Goal: Transaction & Acquisition: Purchase product/service

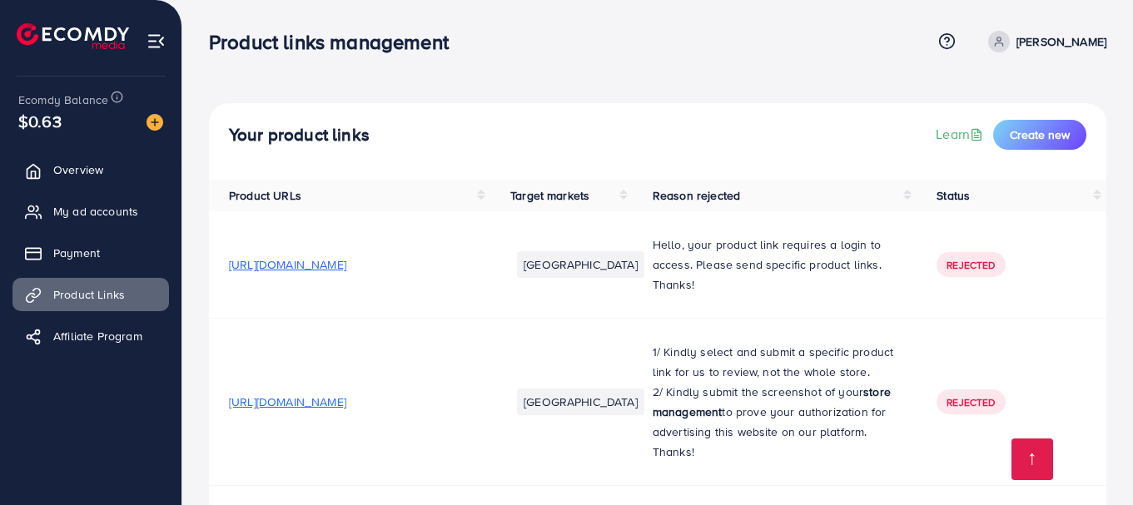
scroll to position [710, 0]
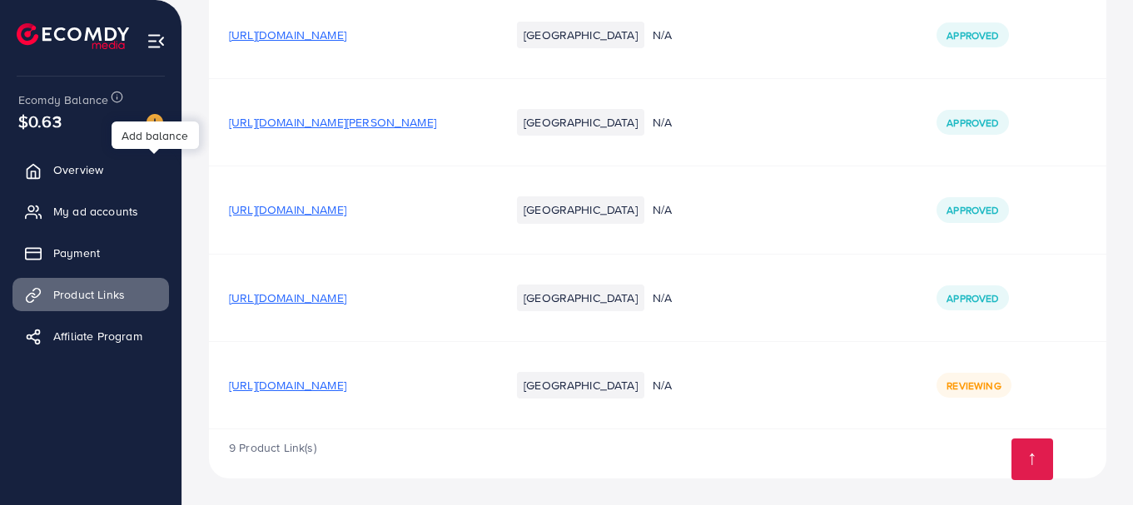
click at [151, 122] on img at bounding box center [154, 122] width 17 height 17
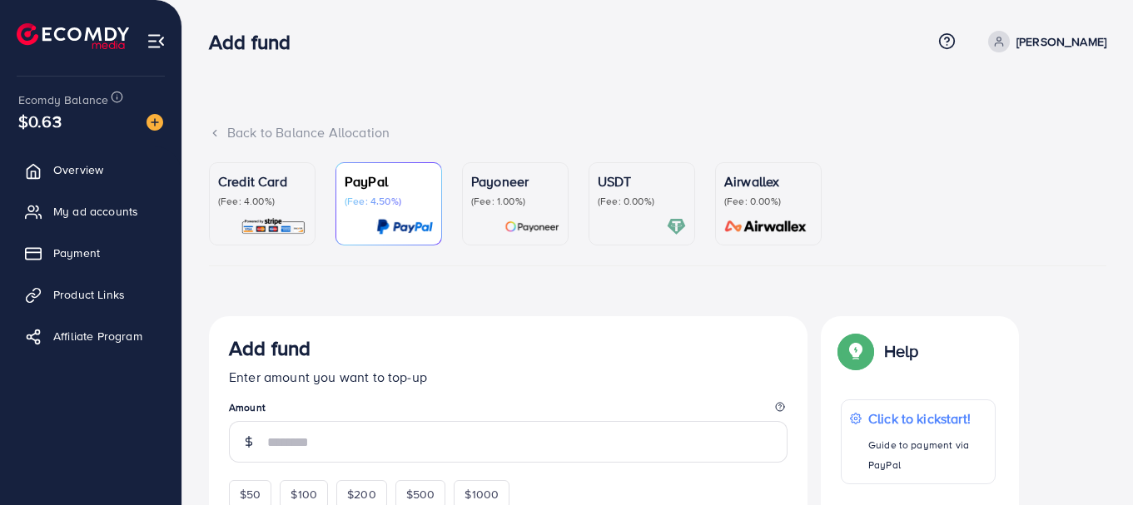
click at [289, 192] on div "Credit Card (Fee: 4.00%)" at bounding box center [262, 189] width 88 height 37
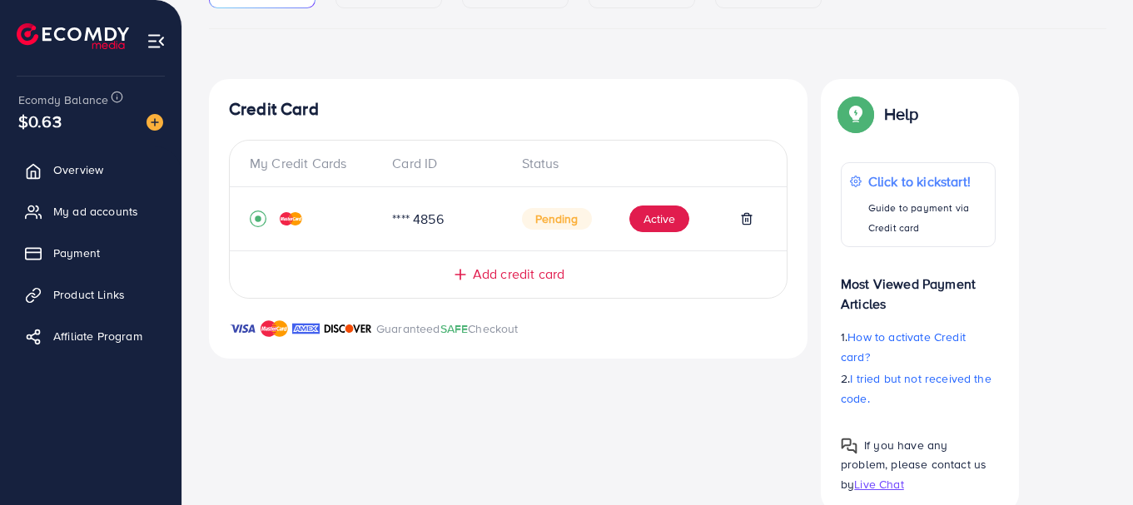
scroll to position [240, 0]
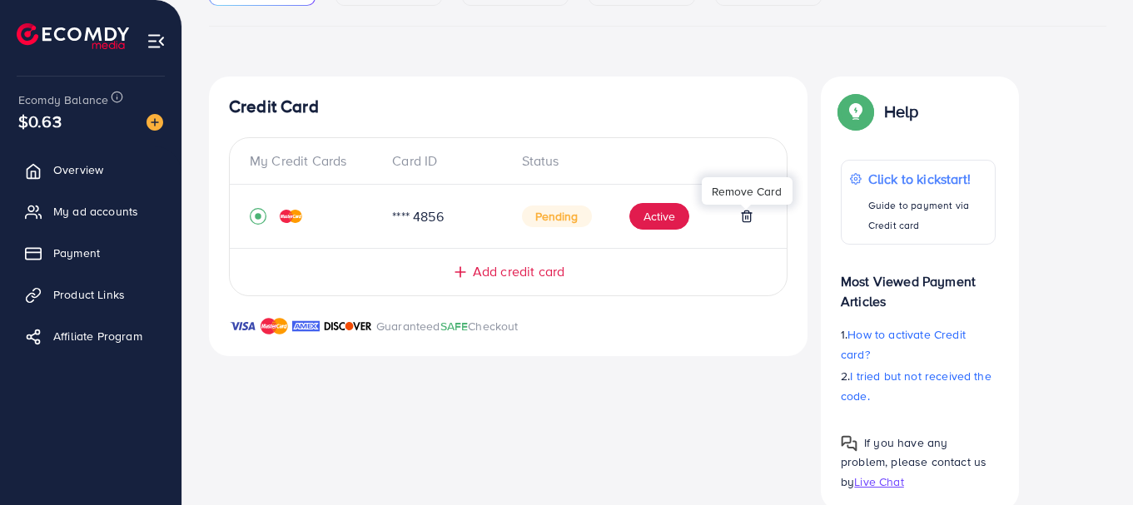
click at [744, 217] on icon at bounding box center [746, 216] width 13 height 13
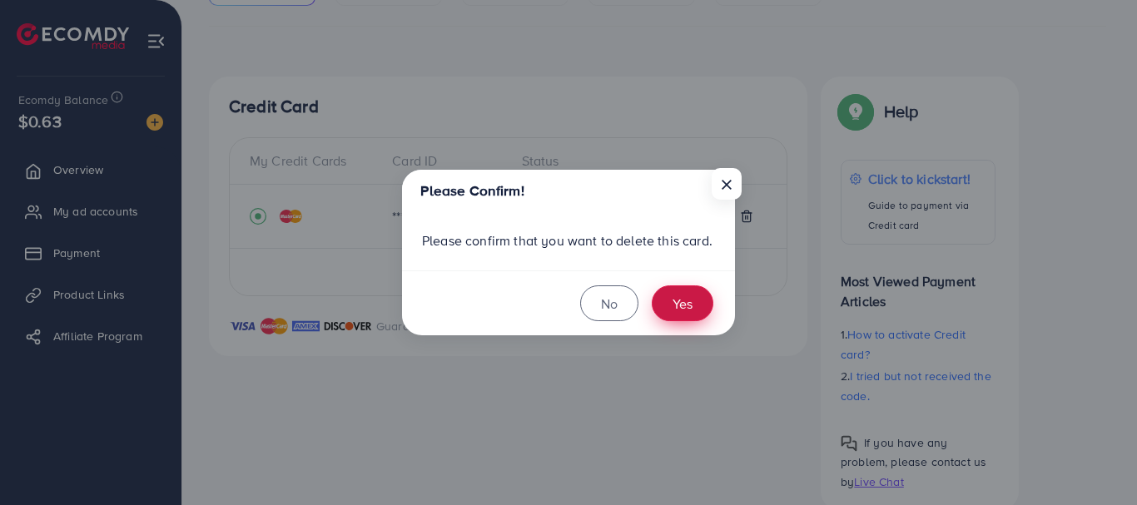
click at [684, 295] on button "Yes" at bounding box center [683, 304] width 62 height 36
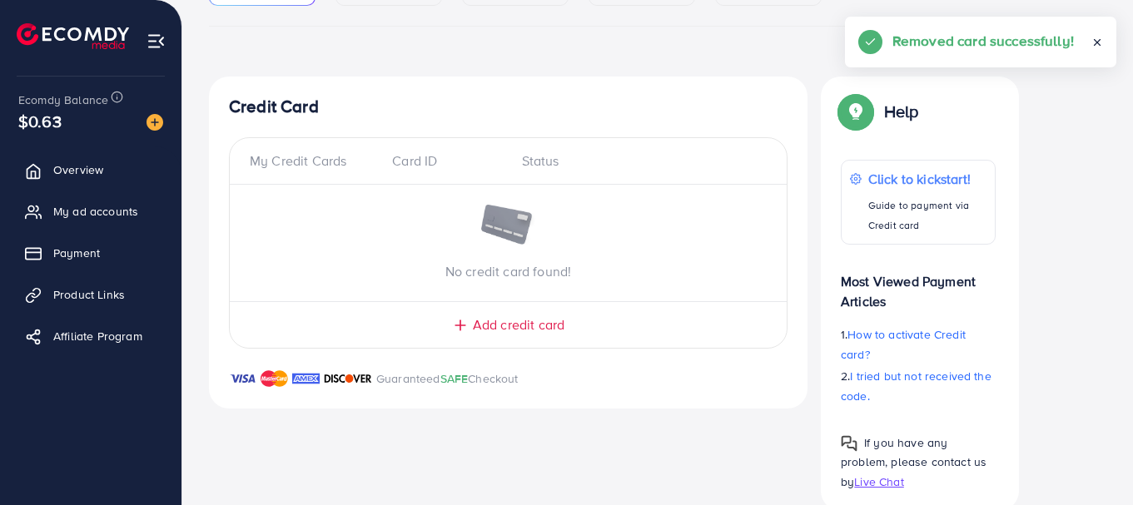
click at [558, 323] on span "Add credit card" at bounding box center [519, 324] width 92 height 19
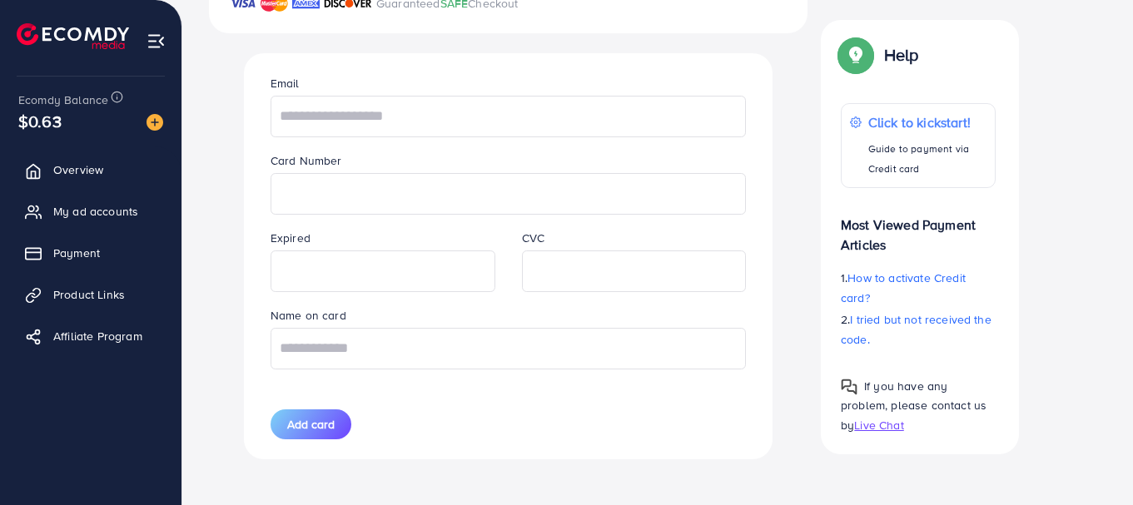
scroll to position [616, 0]
click at [474, 345] on input "text" at bounding box center [508, 348] width 475 height 42
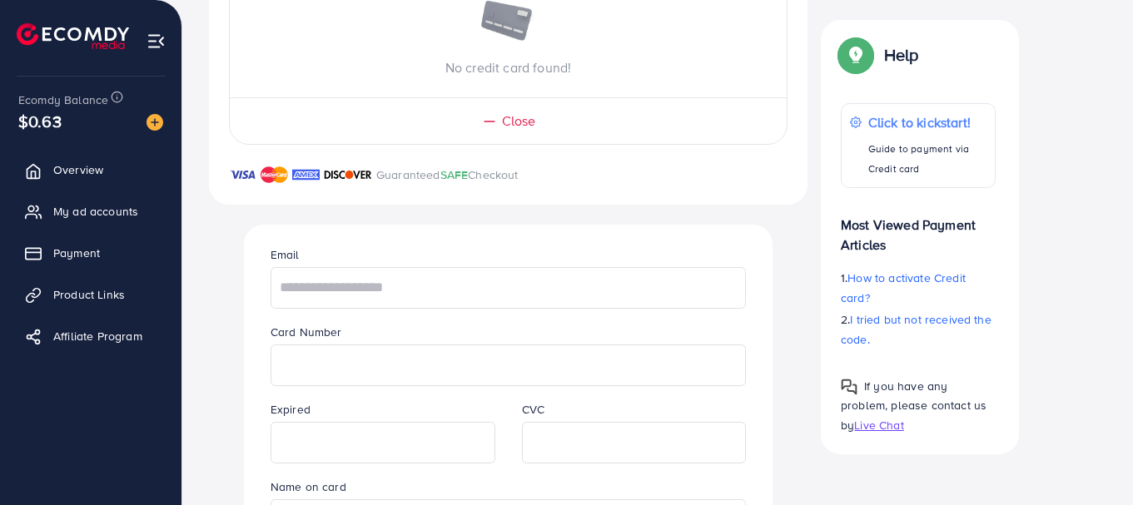
scroll to position [292, 0]
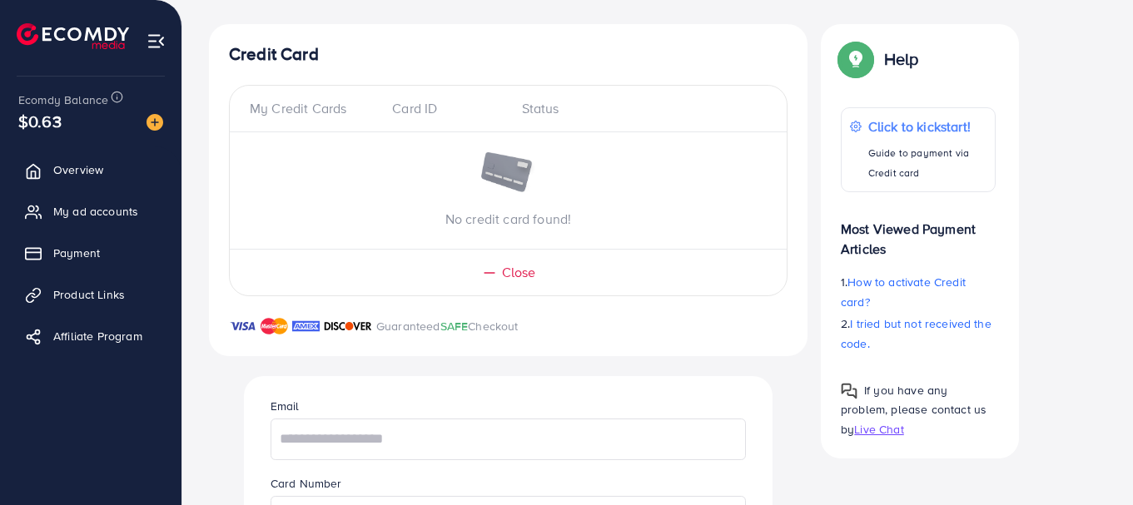
click at [355, 413] on div "Email" at bounding box center [508, 427] width 502 height 63
click at [340, 436] on input "text" at bounding box center [508, 440] width 475 height 42
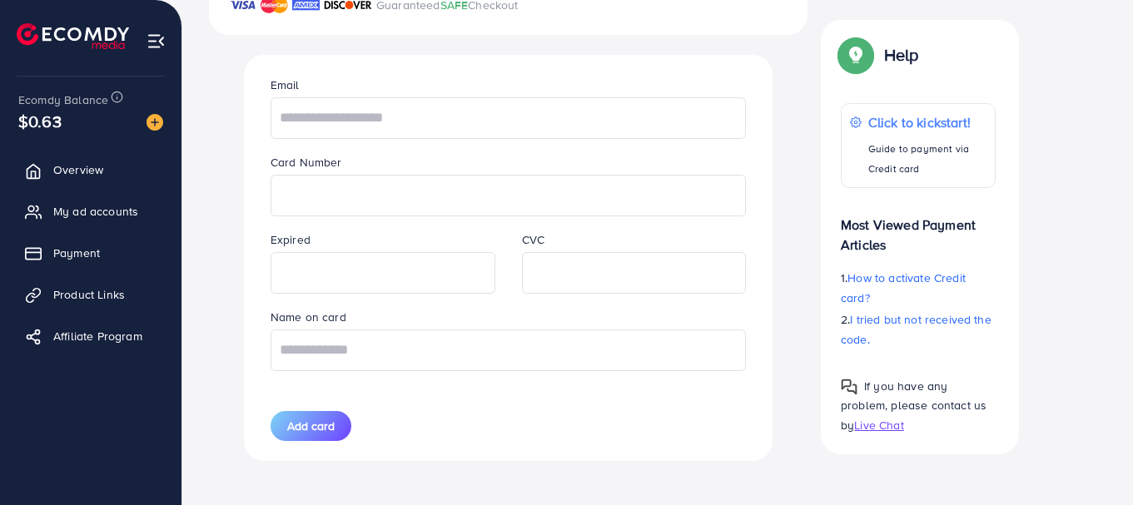
scroll to position [616, 0]
click at [439, 362] on input "text" at bounding box center [508, 348] width 475 height 42
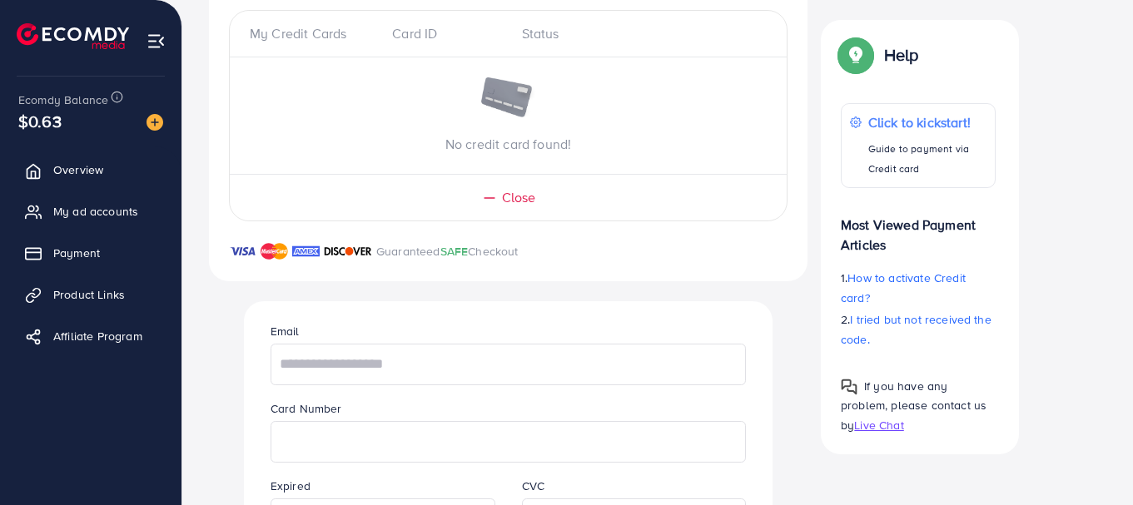
scroll to position [369, 0]
type input "**********"
click at [361, 357] on input "text" at bounding box center [508, 363] width 475 height 42
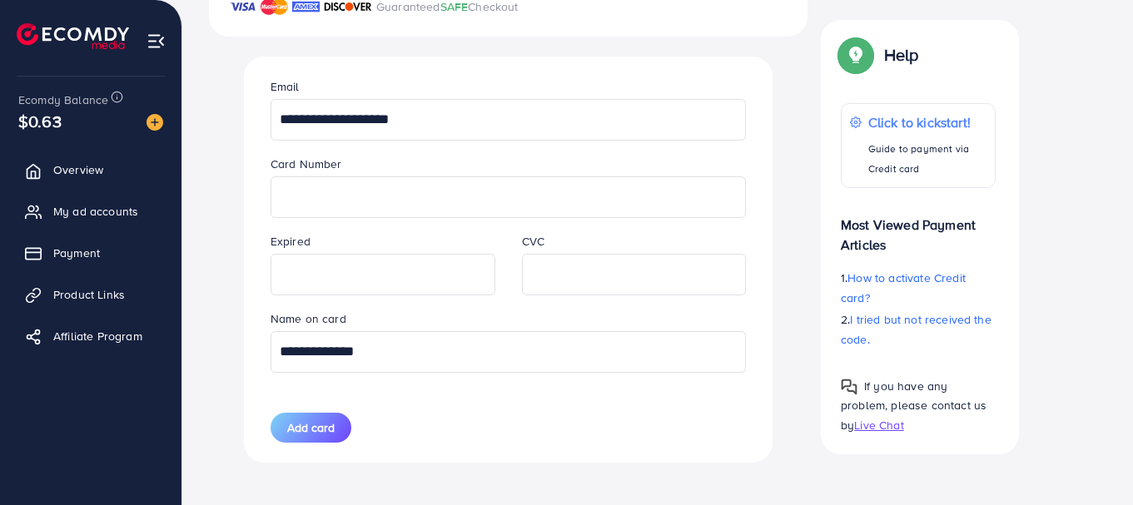
scroll to position [616, 0]
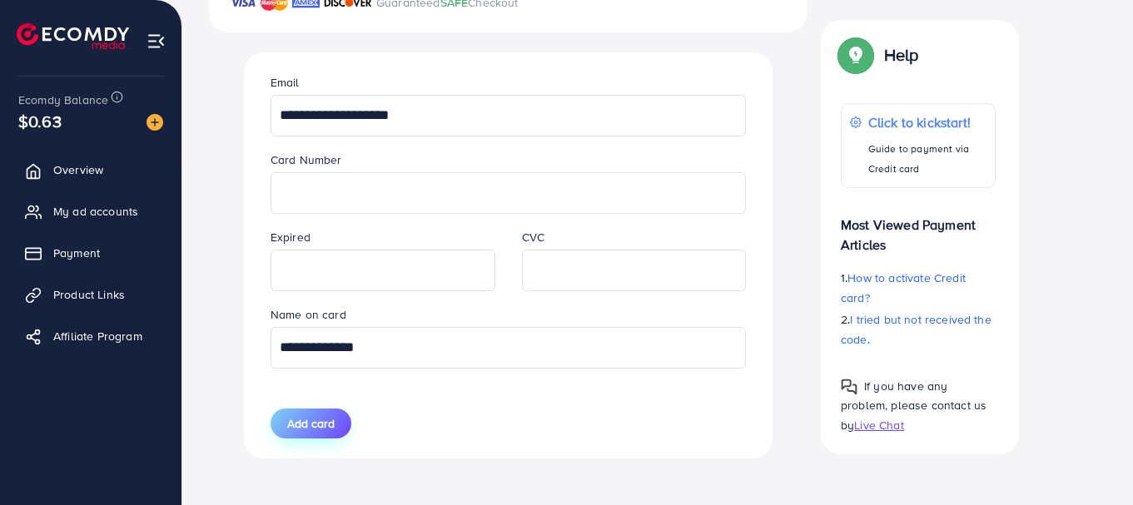
type input "**********"
click at [324, 422] on span "Add card" at bounding box center [310, 423] width 47 height 17
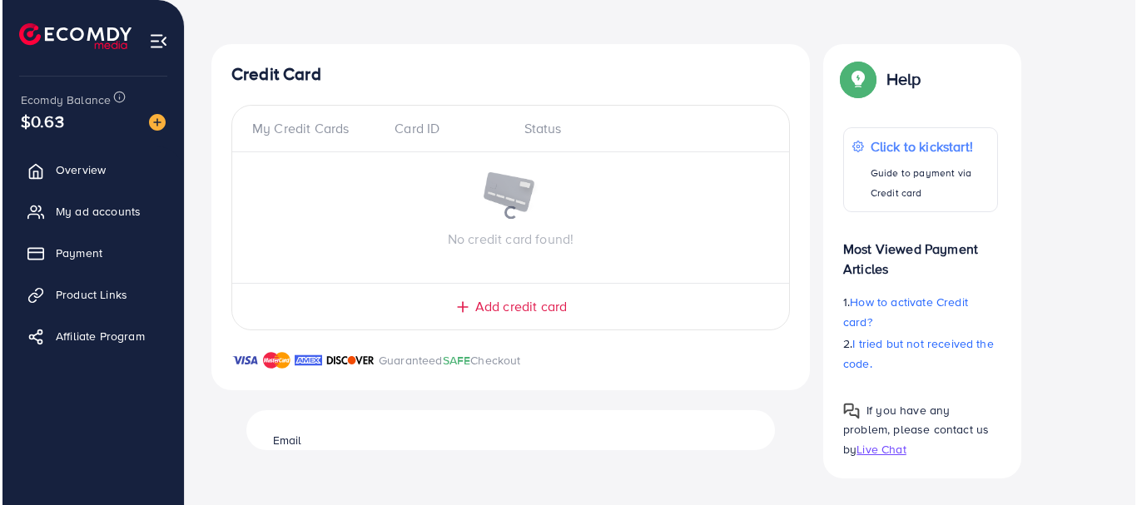
scroll to position [272, 0]
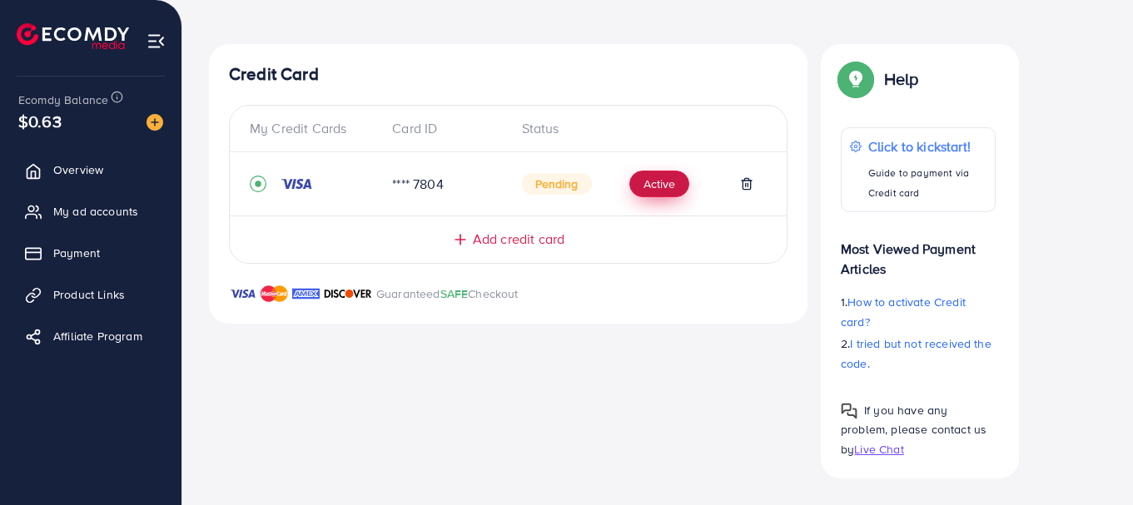
click at [658, 191] on button "Active" at bounding box center [659, 184] width 60 height 27
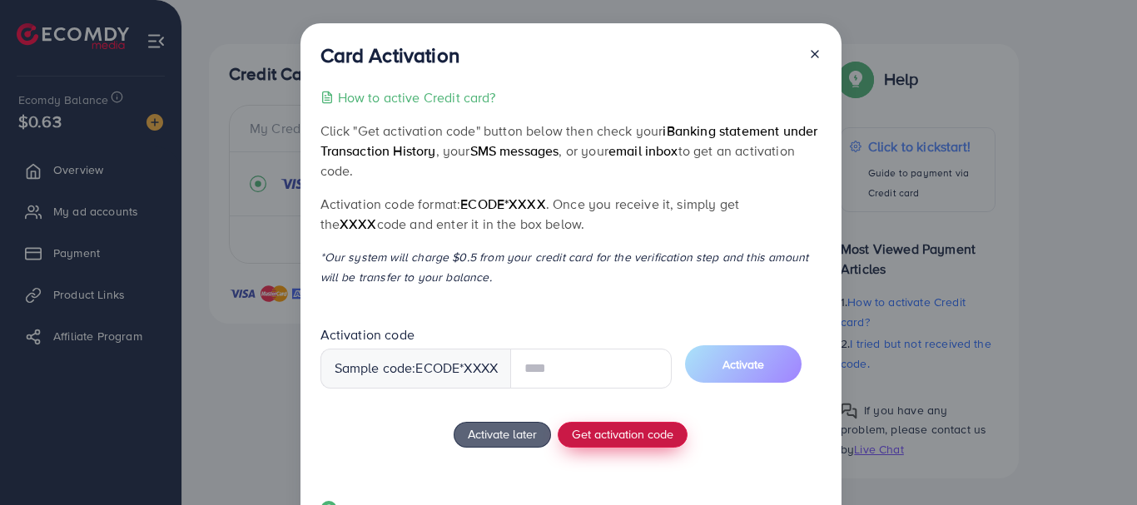
click at [595, 434] on div "How to active Credit card? Click "Get activation code" button below then check …" at bounding box center [570, 314] width 501 height 454
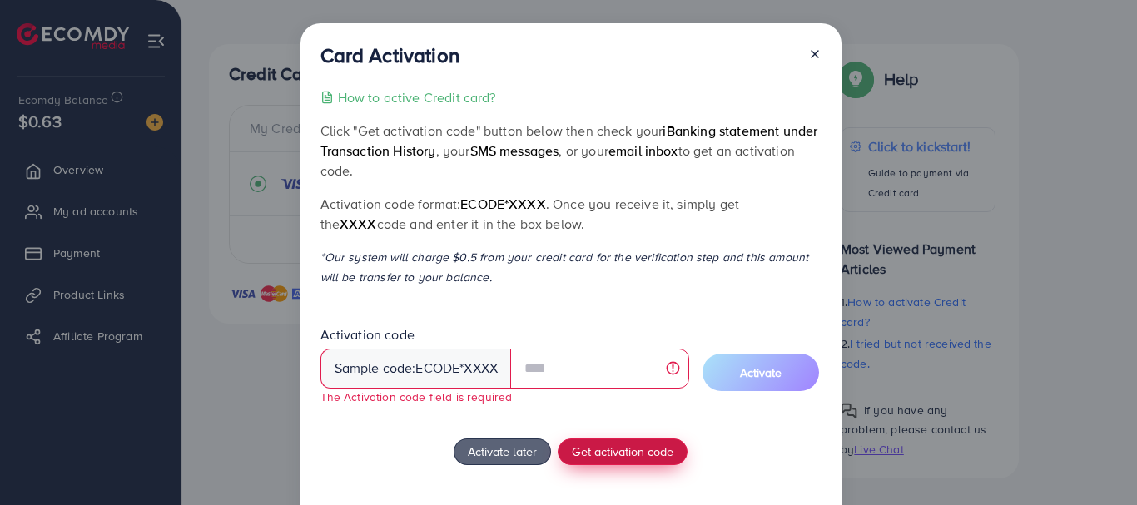
click at [631, 458] on span "Get activation code" at bounding box center [623, 451] width 102 height 17
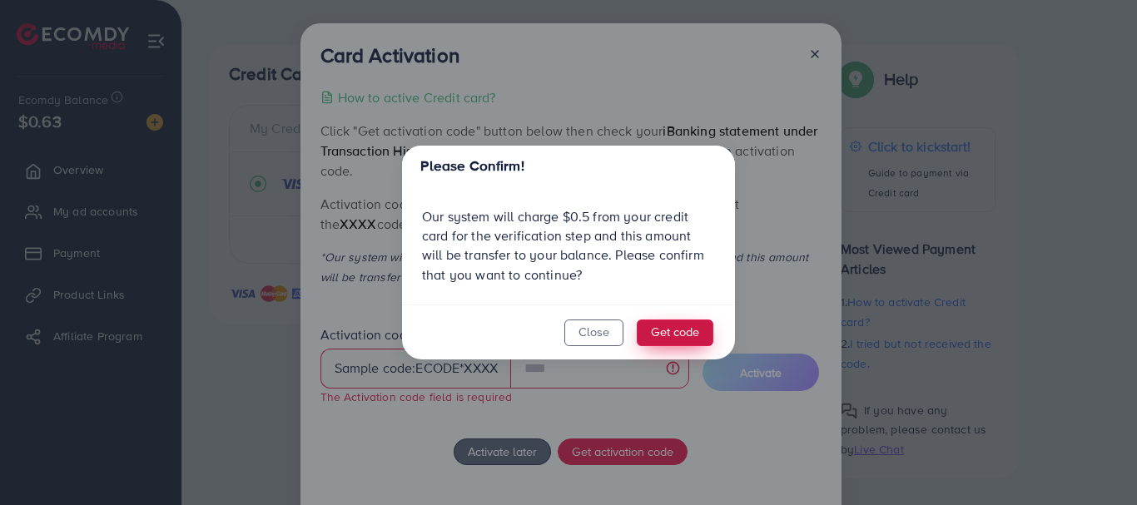
click at [675, 328] on button "Get code" at bounding box center [675, 333] width 77 height 27
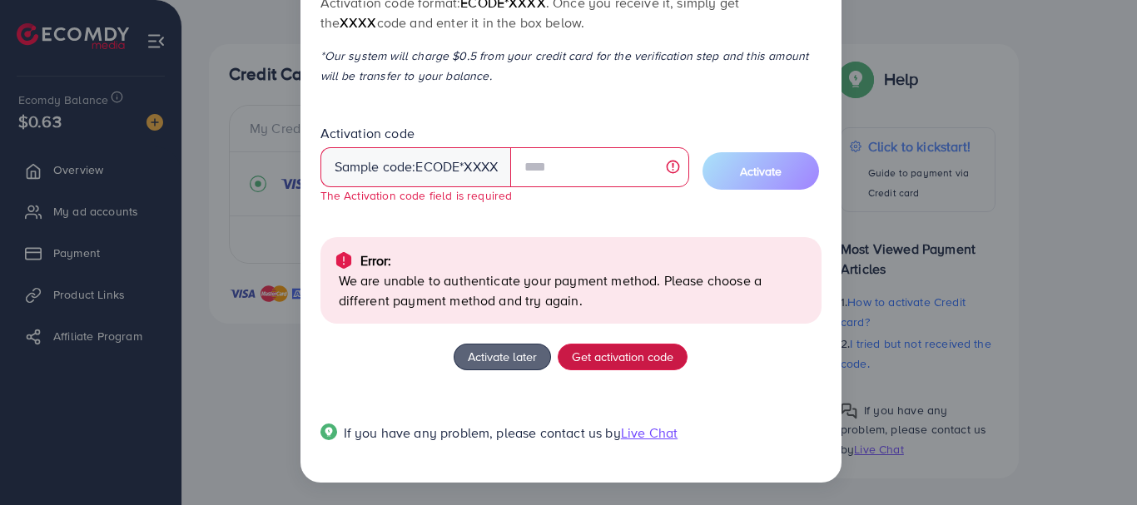
scroll to position [202, 0]
click at [558, 355] on button "Get activation code" at bounding box center [623, 356] width 130 height 27
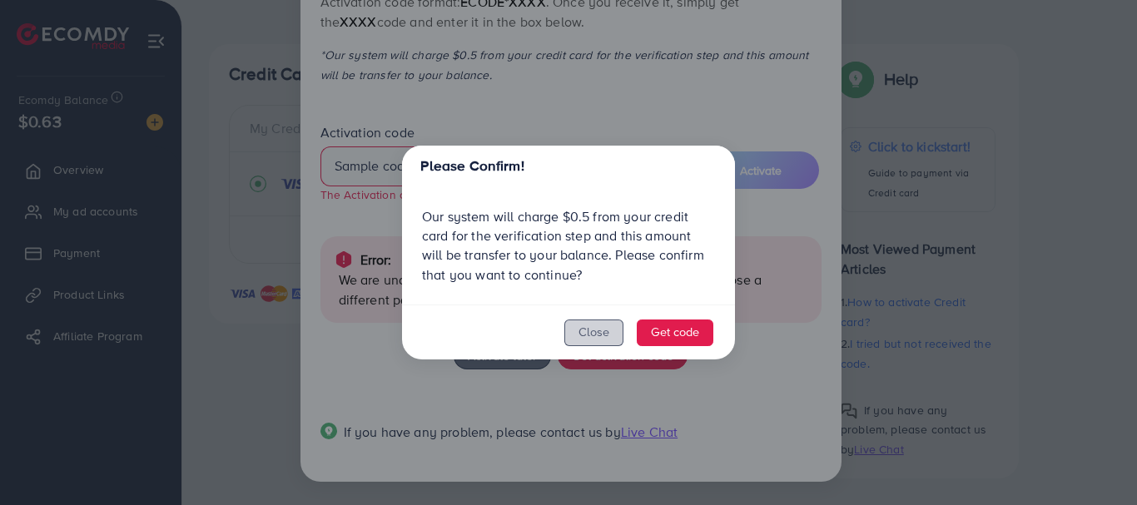
click at [607, 323] on button "Close" at bounding box center [593, 333] width 59 height 27
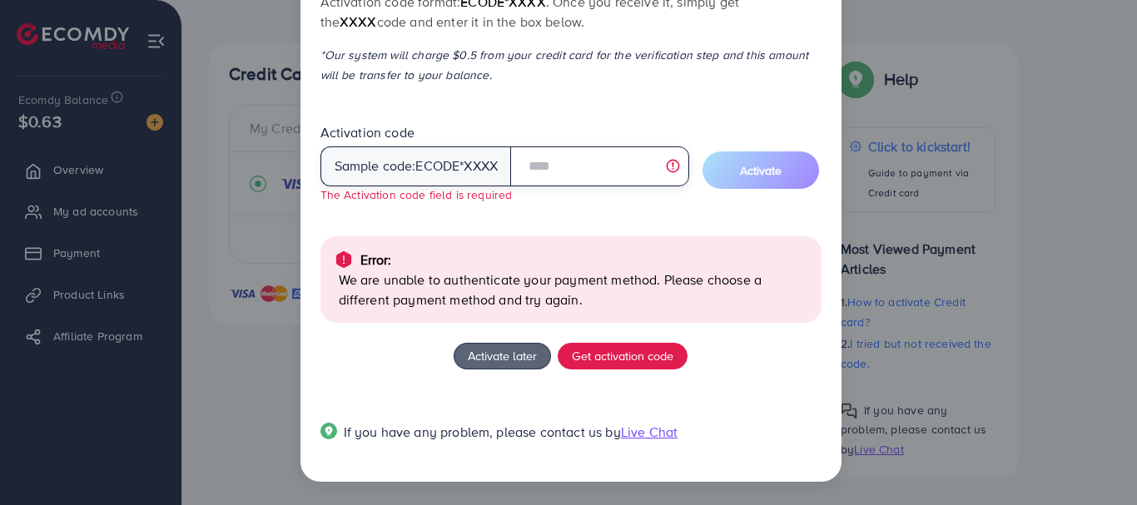
click at [572, 173] on input "text" at bounding box center [599, 166] width 179 height 40
type input "****"
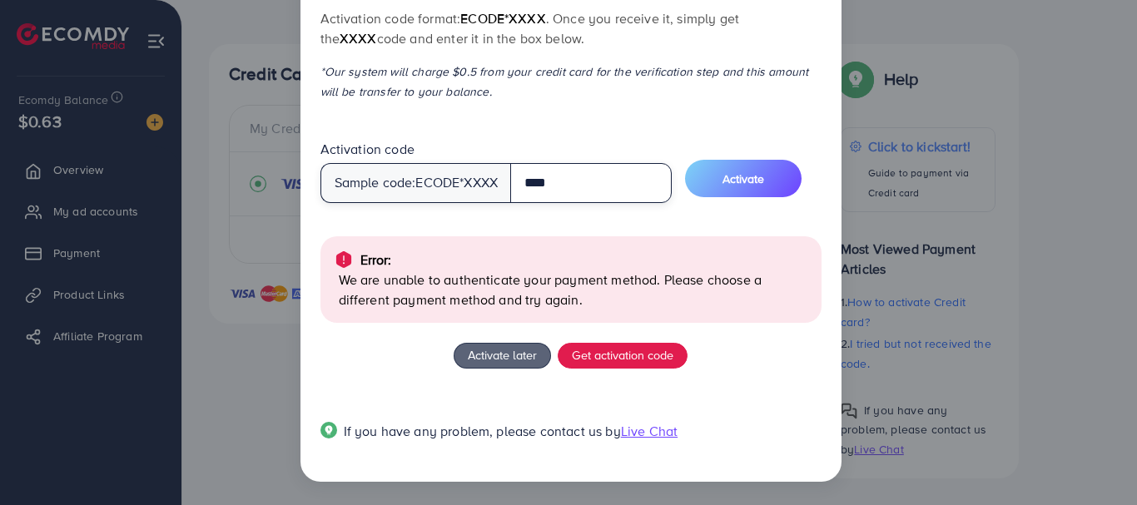
drag, startPoint x: 558, startPoint y: 185, endPoint x: 436, endPoint y: 236, distance: 131.7
click at [436, 236] on div "How to active Credit card? Click "Get activation code" button below then check …" at bounding box center [570, 182] width 501 height 560
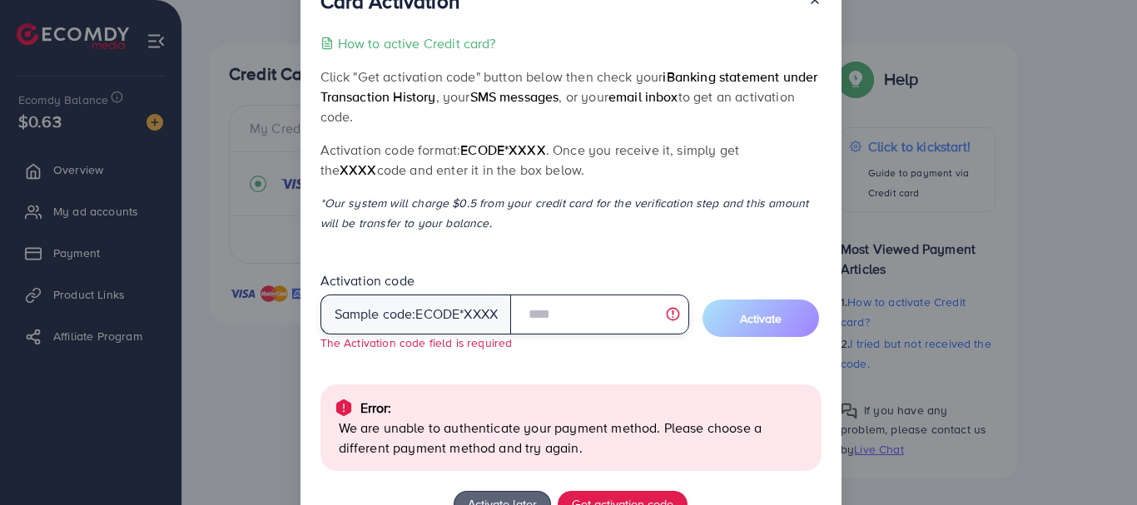
scroll to position [51, 0]
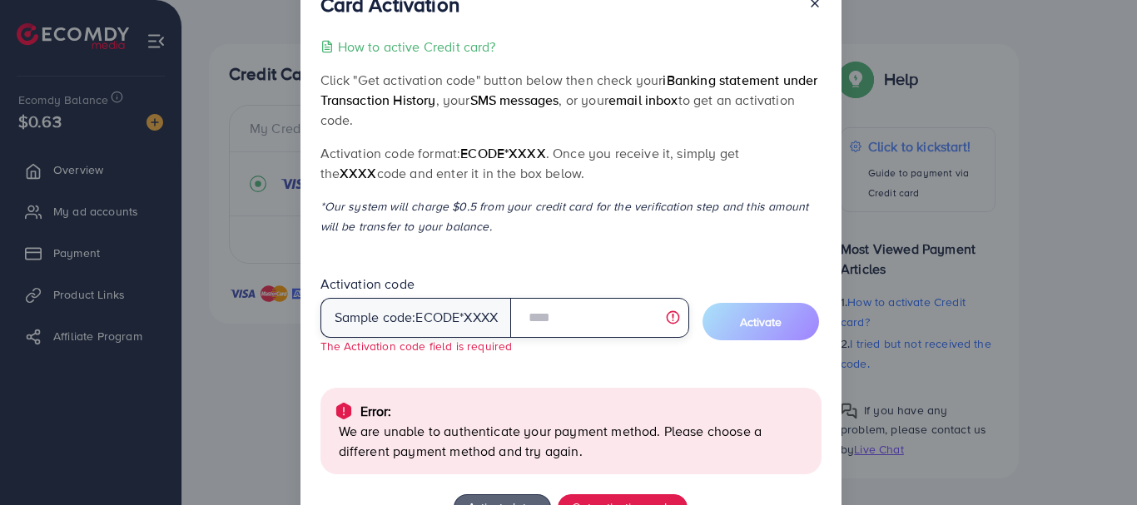
click at [585, 314] on input "text" at bounding box center [599, 318] width 179 height 40
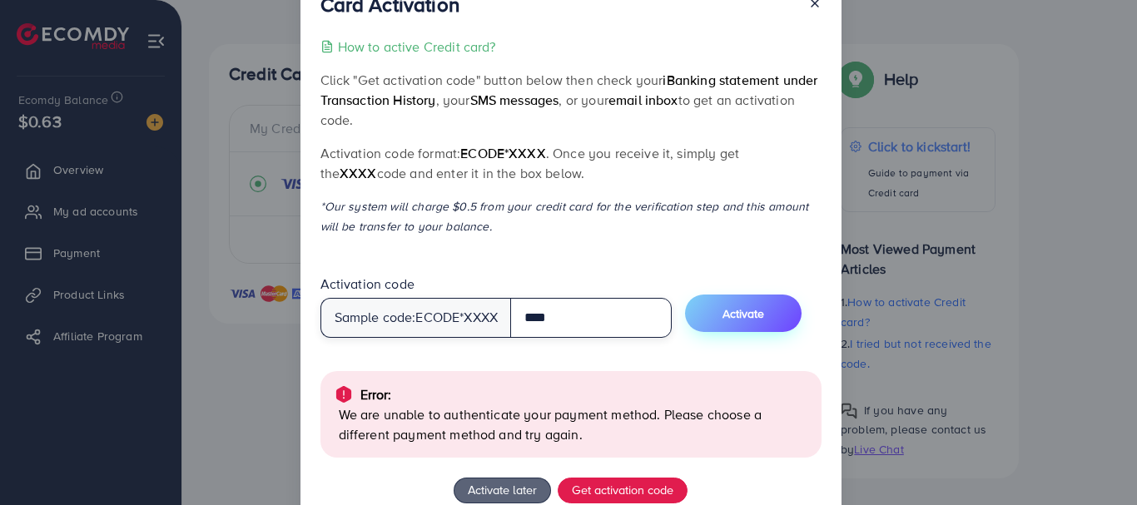
type input "****"
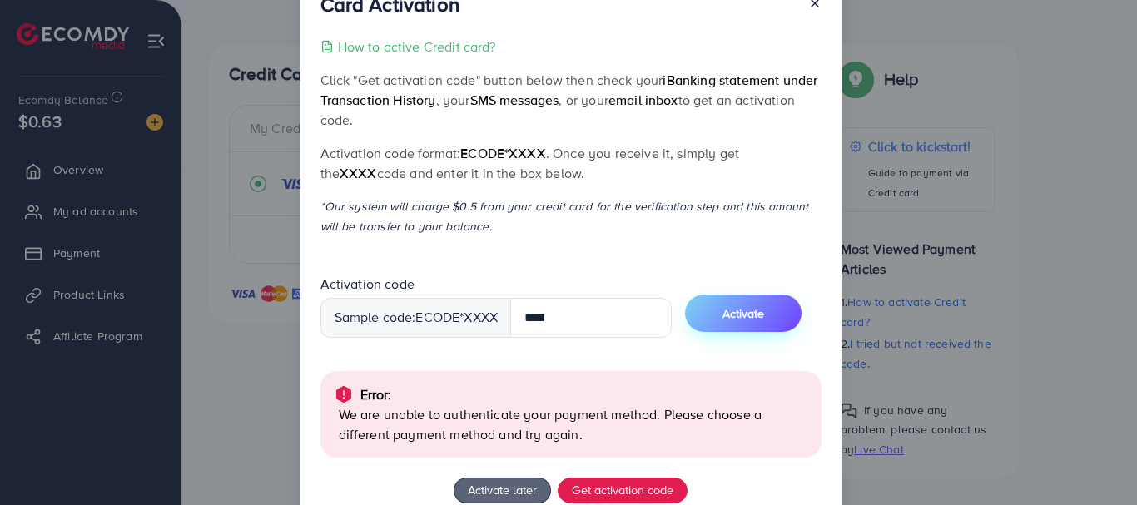
click at [742, 319] on span "Activate" at bounding box center [744, 313] width 42 height 17
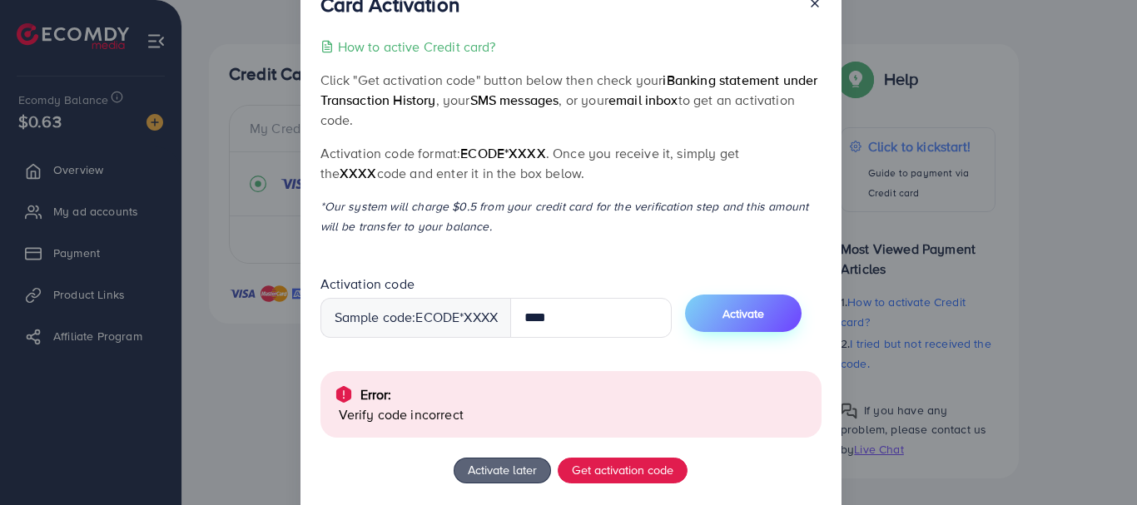
scroll to position [166, 0]
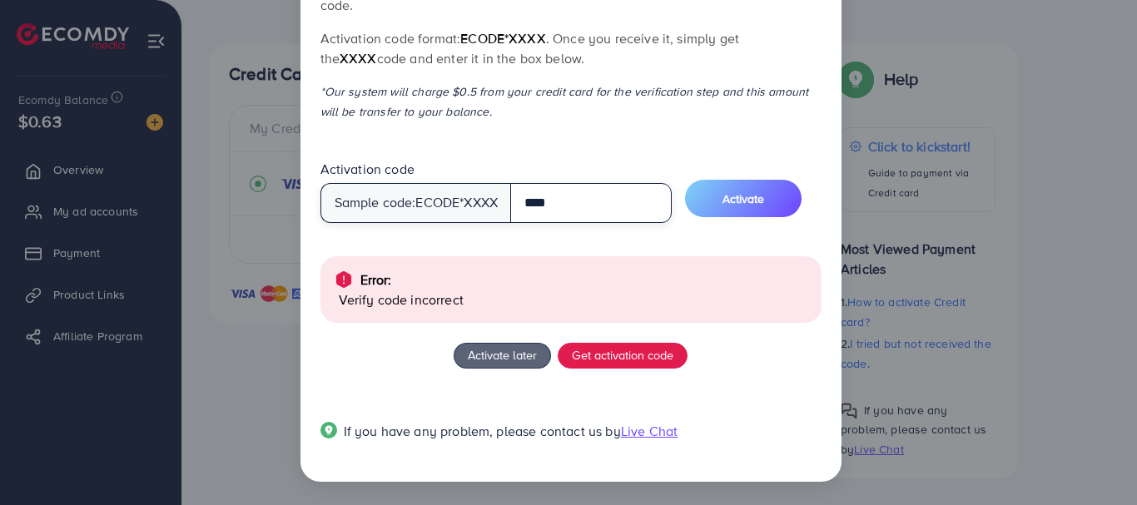
drag, startPoint x: 556, startPoint y: 200, endPoint x: 231, endPoint y: 198, distance: 325.5
click at [231, 198] on div "Card Activation How to active Credit card? Click "Get activation code" button b…" at bounding box center [568, 252] width 1137 height 505
type input "****"
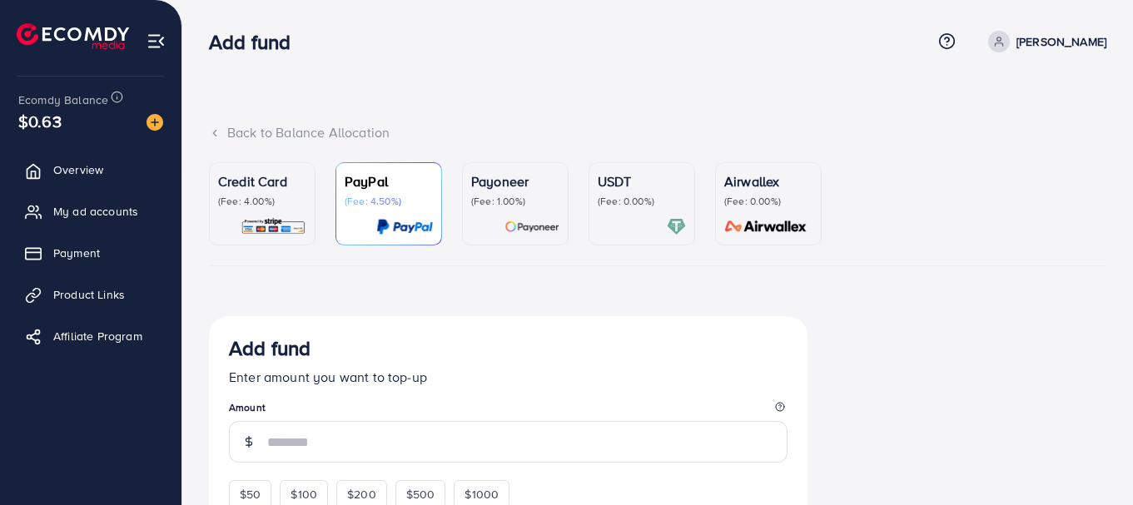
click at [231, 198] on p "(Fee: 4.00%)" at bounding box center [262, 201] width 88 height 13
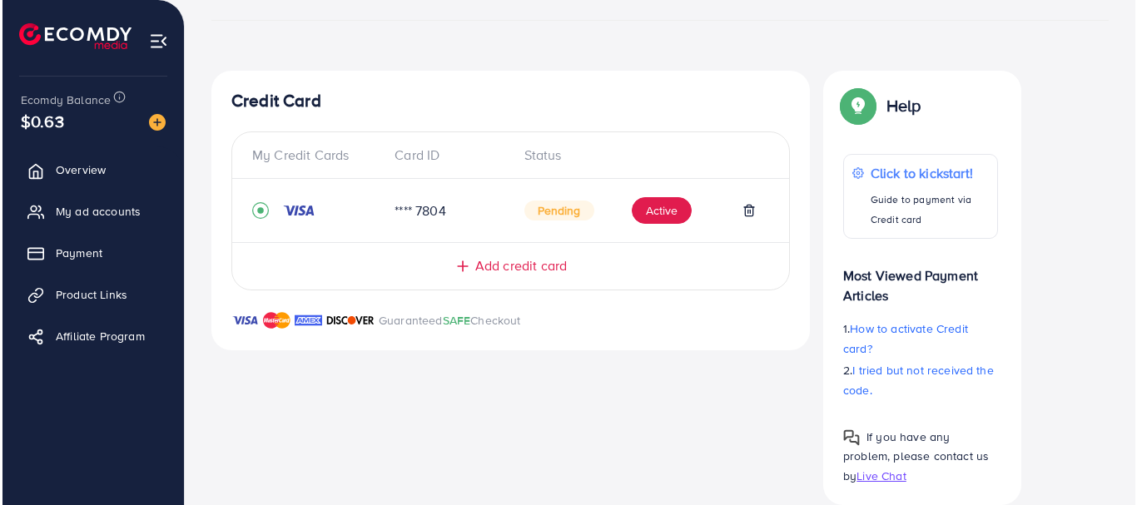
scroll to position [251, 0]
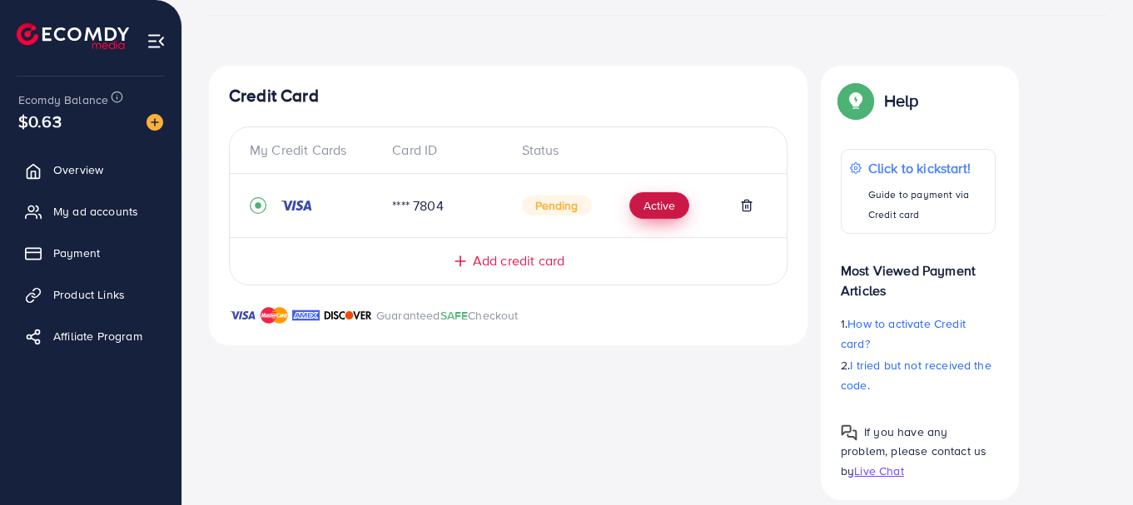
click at [664, 212] on button "Active" at bounding box center [659, 205] width 60 height 27
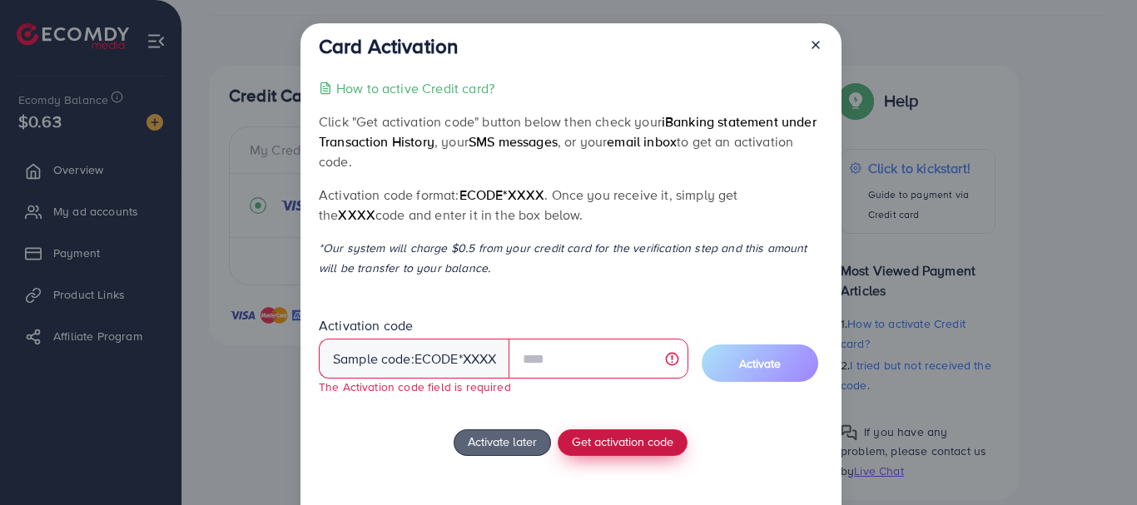
click at [575, 425] on div "How to active Credit card? Click "Get activation code" button below then check …" at bounding box center [571, 313] width 504 height 470
click at [583, 444] on span "Get activation code" at bounding box center [623, 441] width 102 height 17
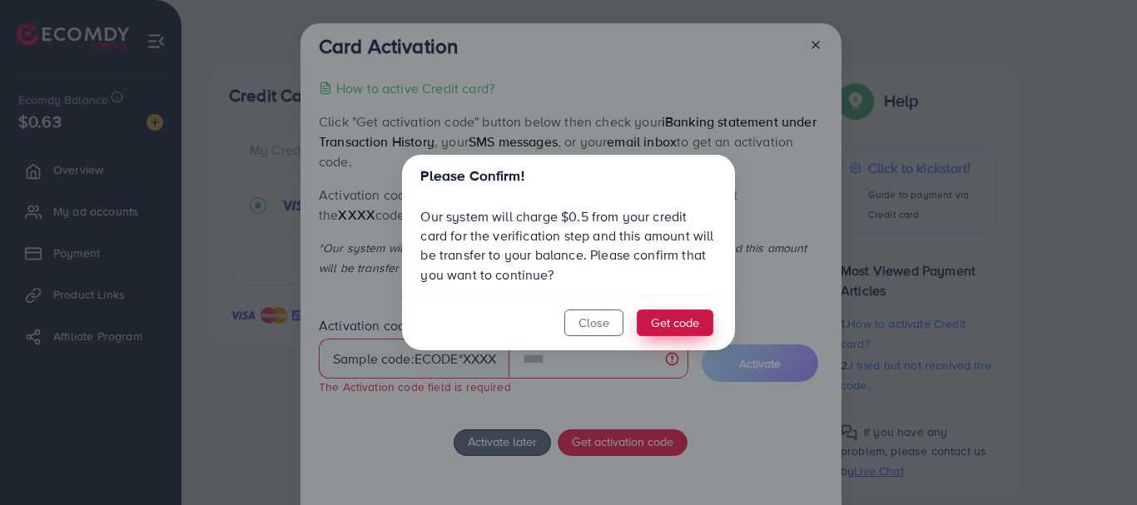
click at [658, 325] on button "Get code" at bounding box center [675, 323] width 77 height 27
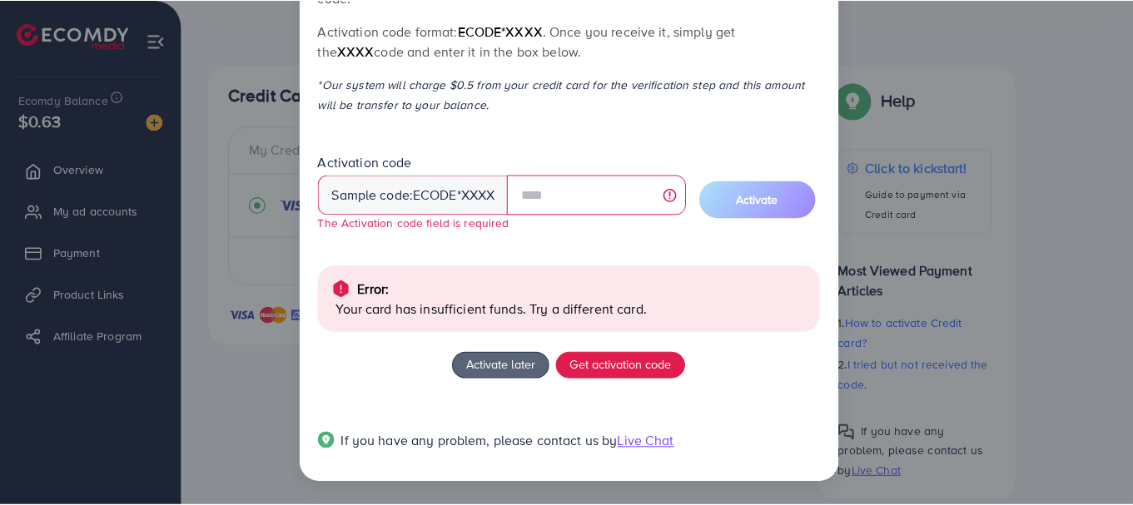
scroll to position [0, 0]
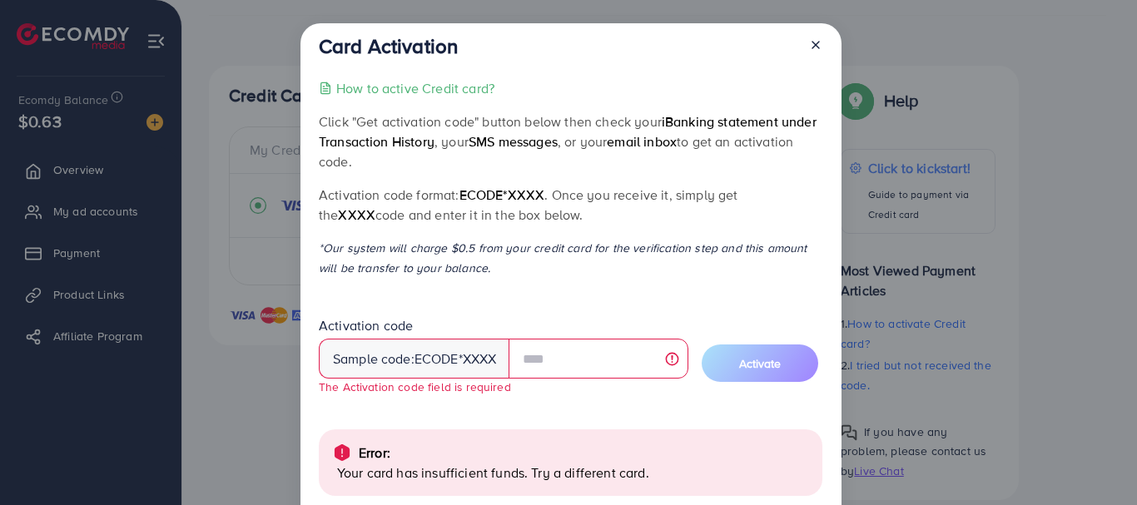
click at [817, 45] on icon at bounding box center [815, 44] width 13 height 13
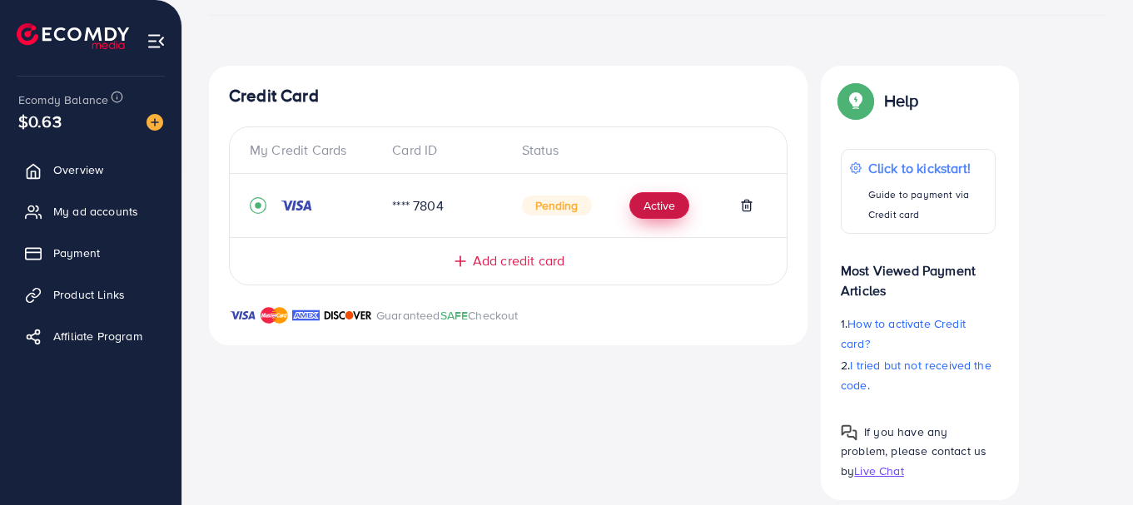
click at [657, 207] on button "Active" at bounding box center [659, 205] width 60 height 27
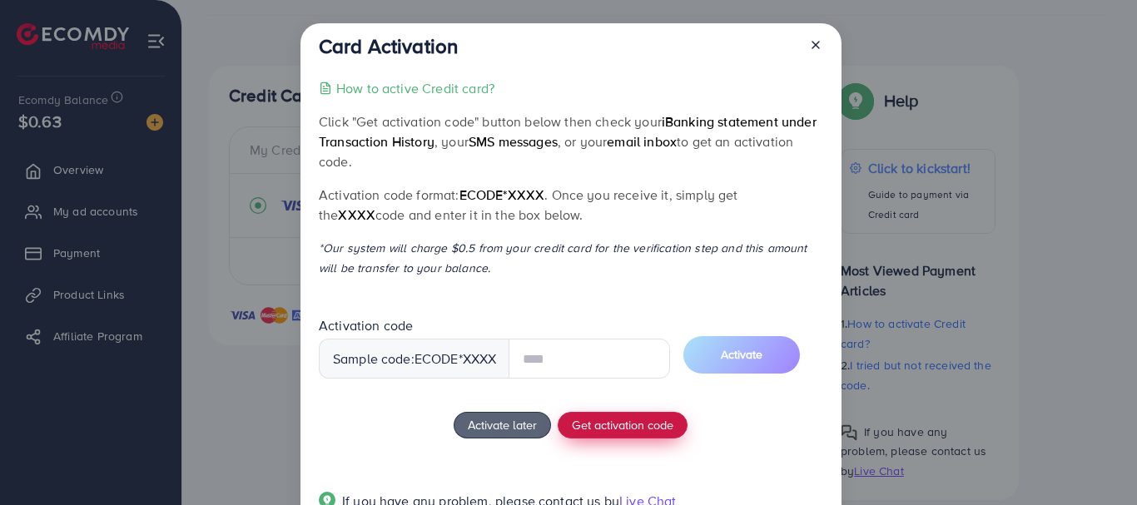
click at [603, 427] on div "How to active Credit card? Click "Get activation code" button below then check …" at bounding box center [571, 305] width 504 height 454
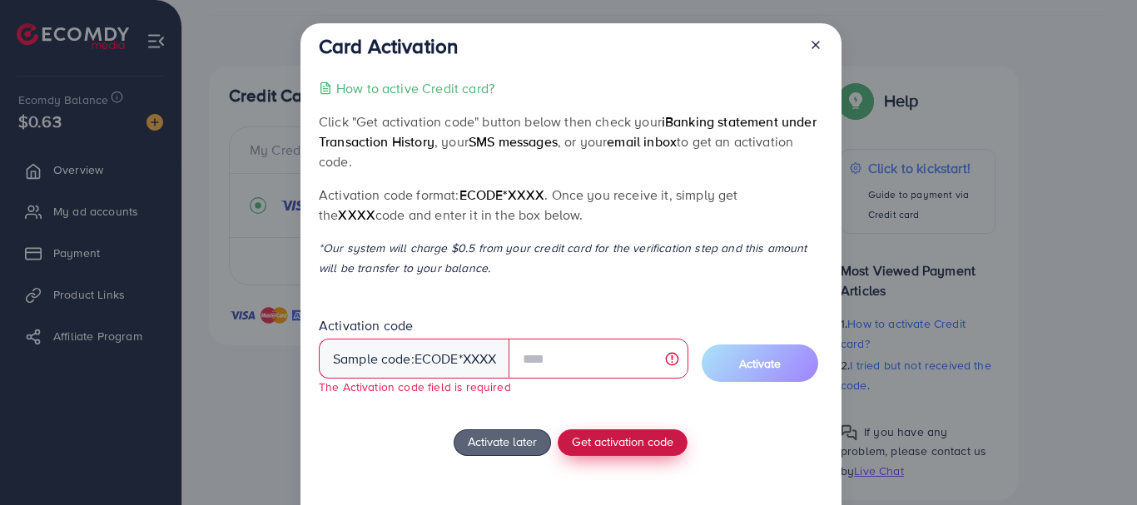
click at [606, 449] on span "Get activation code" at bounding box center [623, 441] width 102 height 17
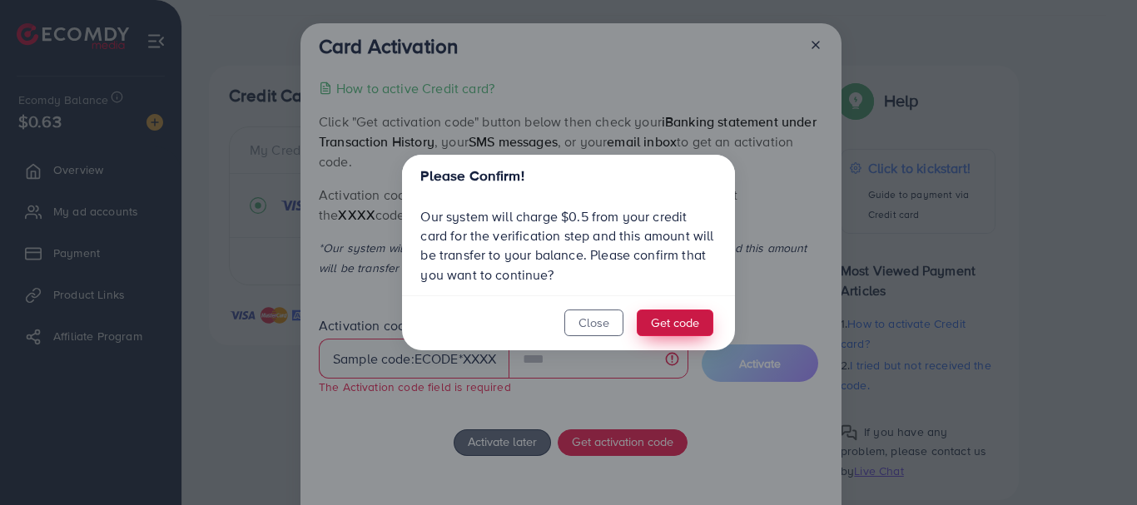
click at [697, 326] on button "Get code" at bounding box center [675, 323] width 77 height 27
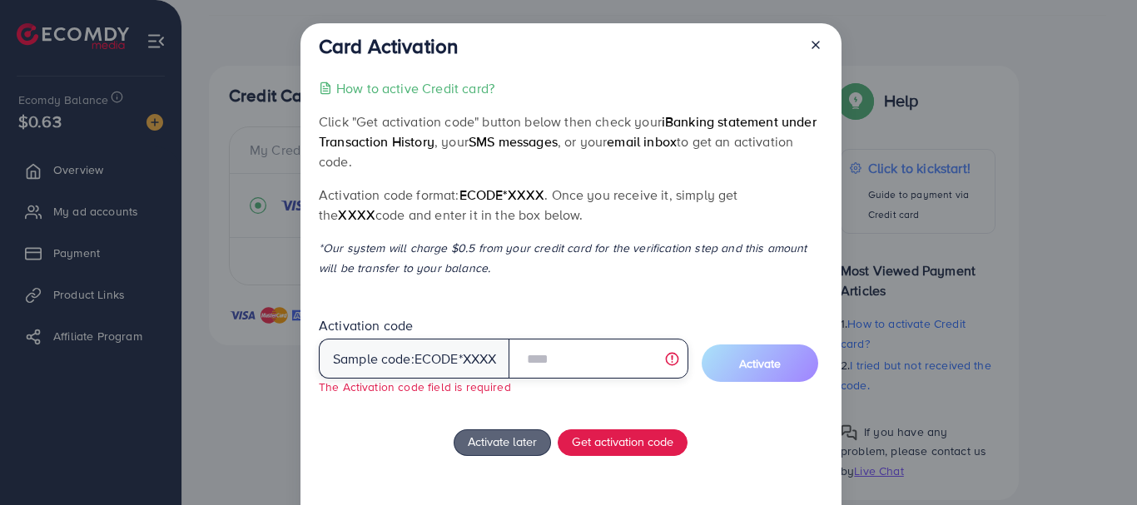
click at [633, 357] on input "text" at bounding box center [598, 359] width 179 height 40
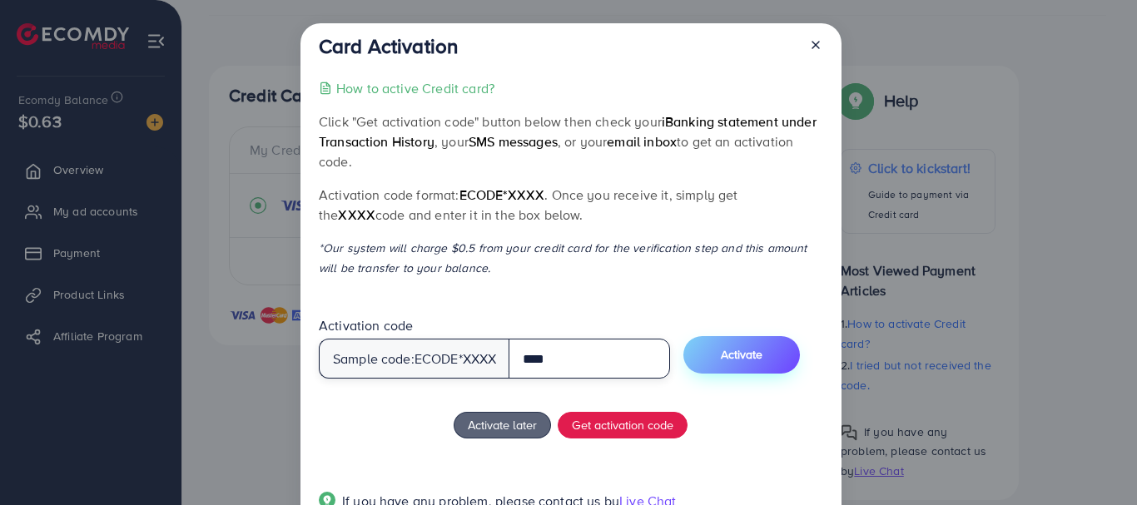
type input "****"
click at [726, 356] on button "Activate" at bounding box center [741, 354] width 117 height 37
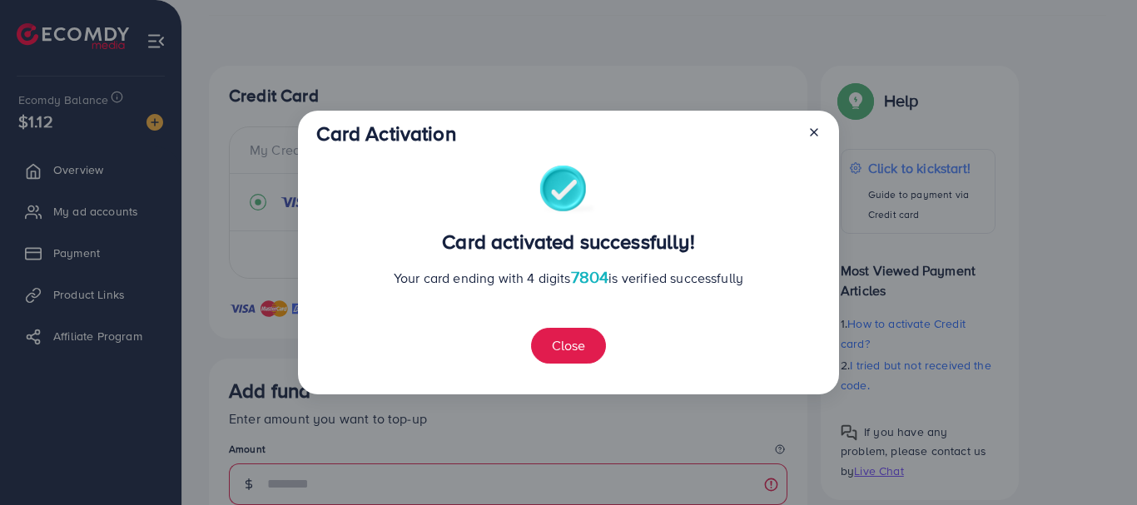
click at [818, 132] on icon at bounding box center [813, 132] width 13 height 13
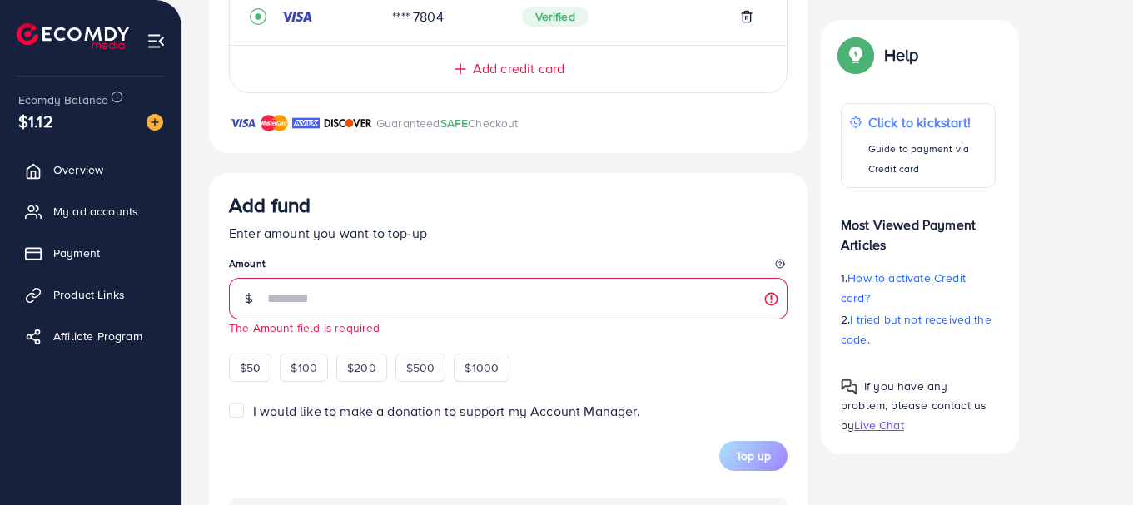
scroll to position [437, 0]
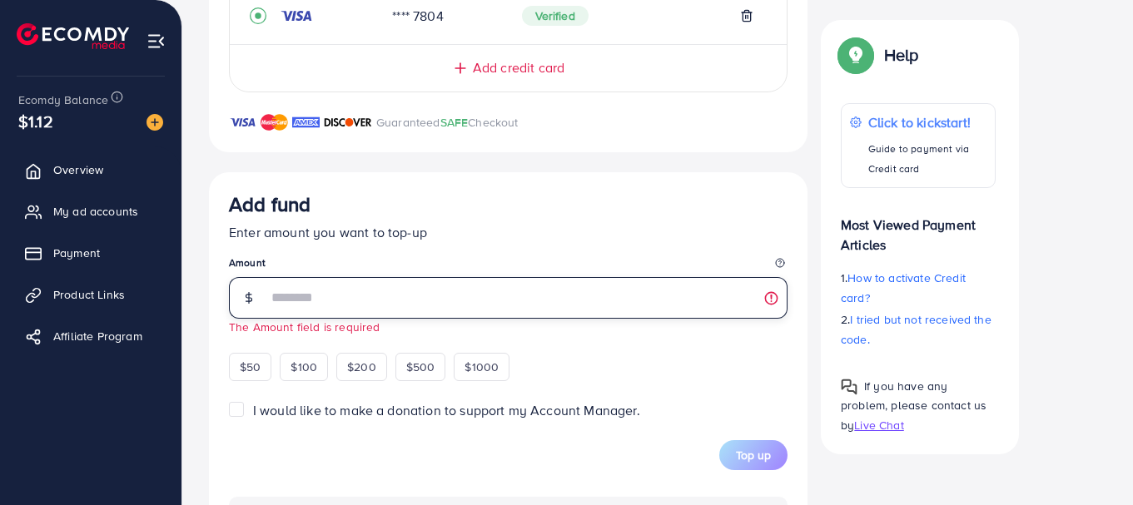
click at [342, 292] on input "number" at bounding box center [527, 298] width 520 height 42
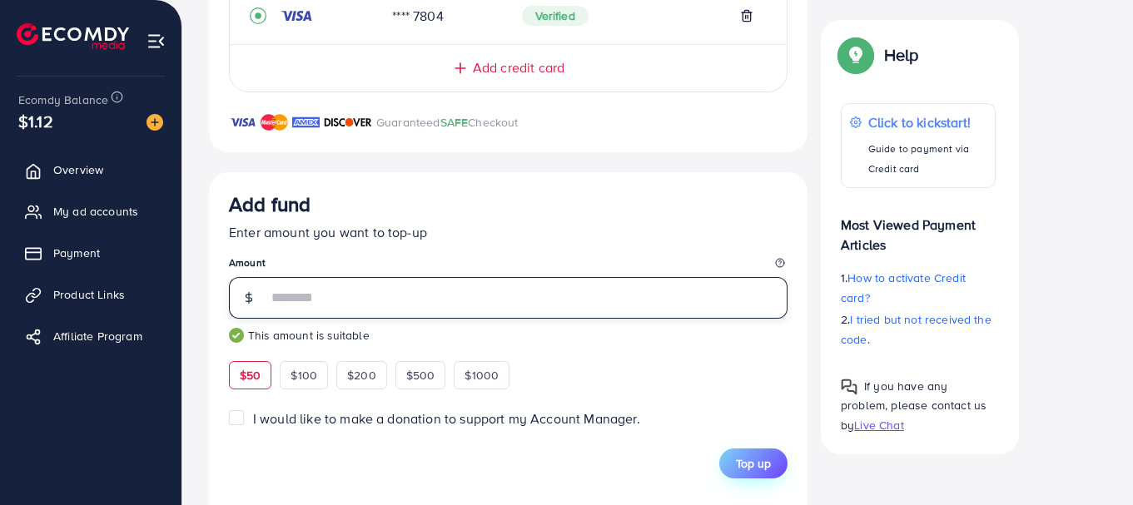
type input "**"
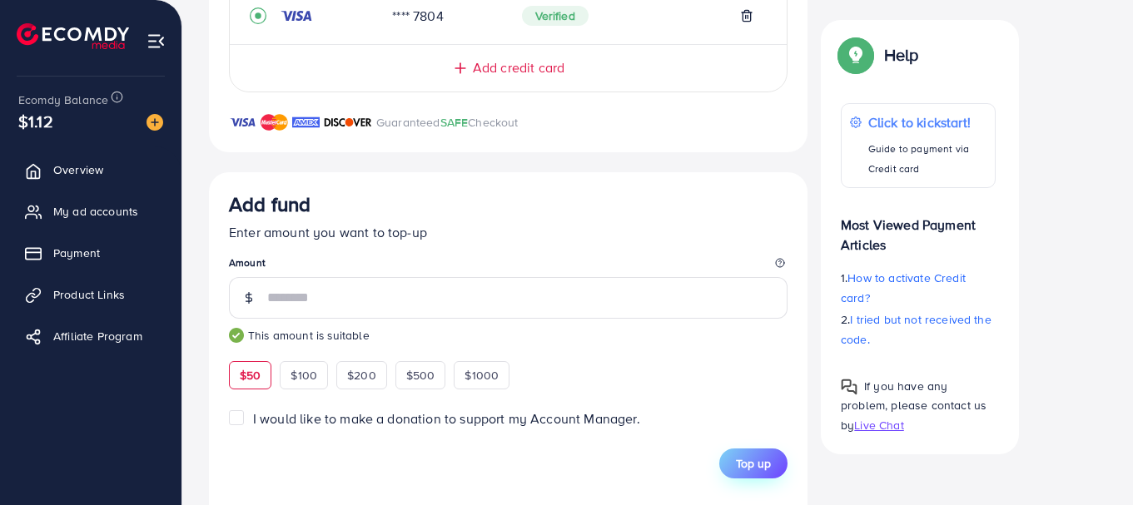
click at [757, 459] on span "Top up" at bounding box center [753, 463] width 35 height 17
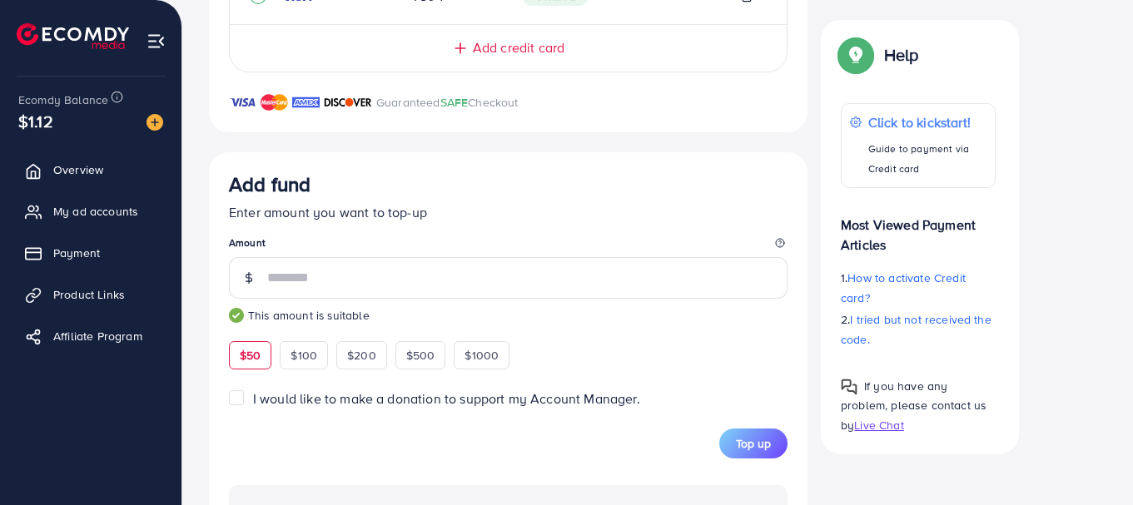
scroll to position [453, 0]
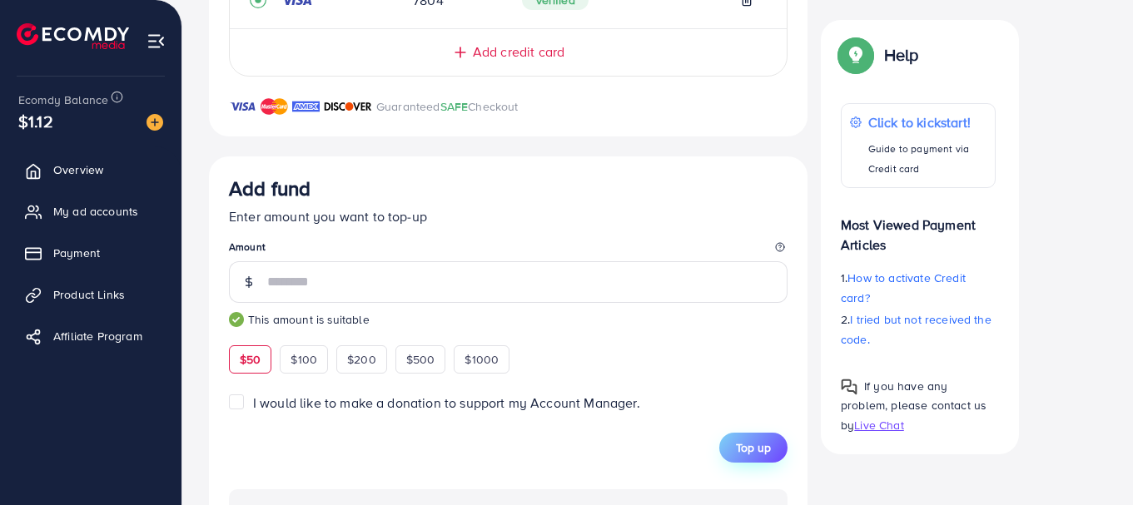
click at [737, 452] on span "Top up" at bounding box center [753, 447] width 35 height 17
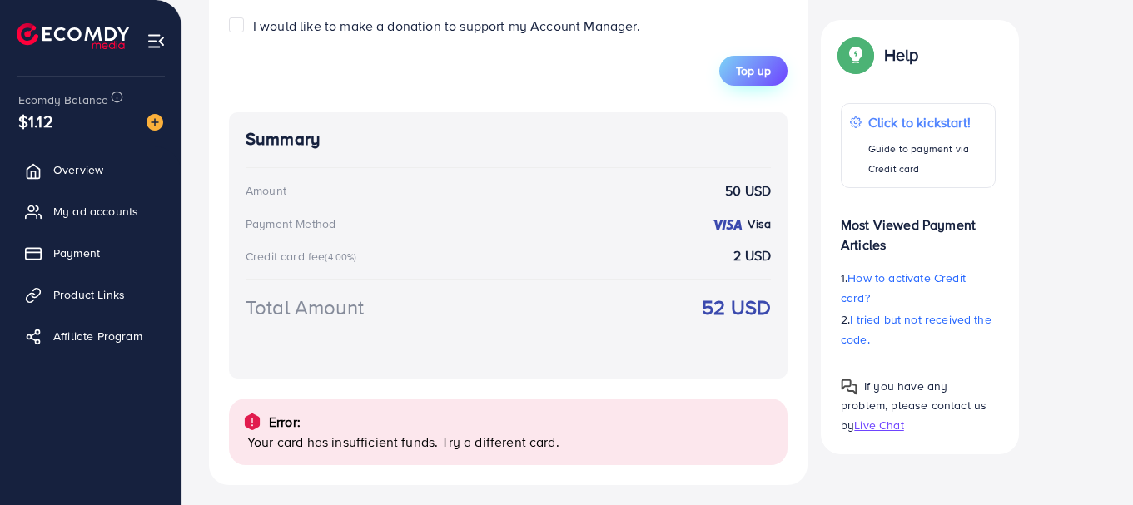
scroll to position [837, 0]
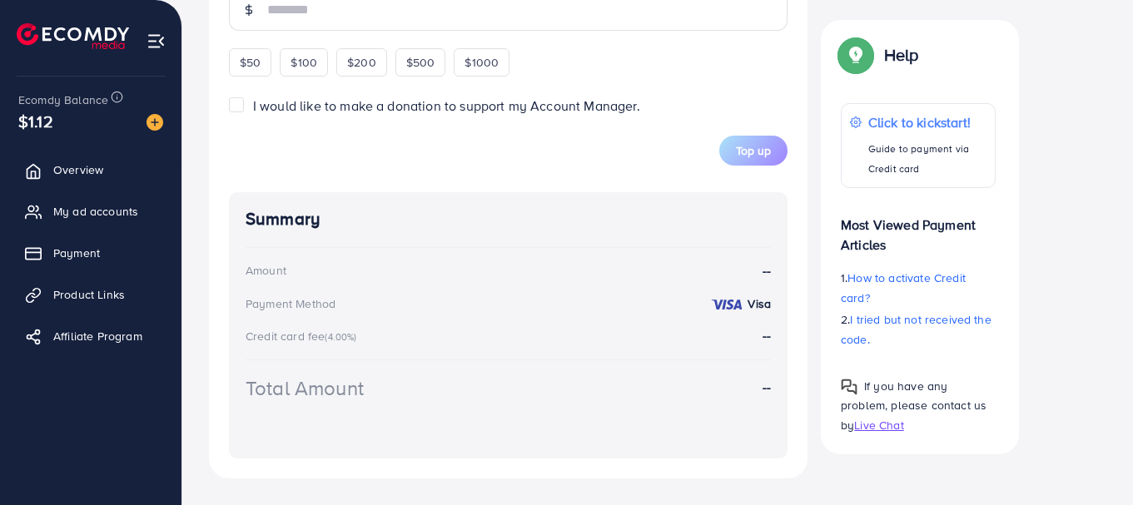
scroll to position [575, 0]
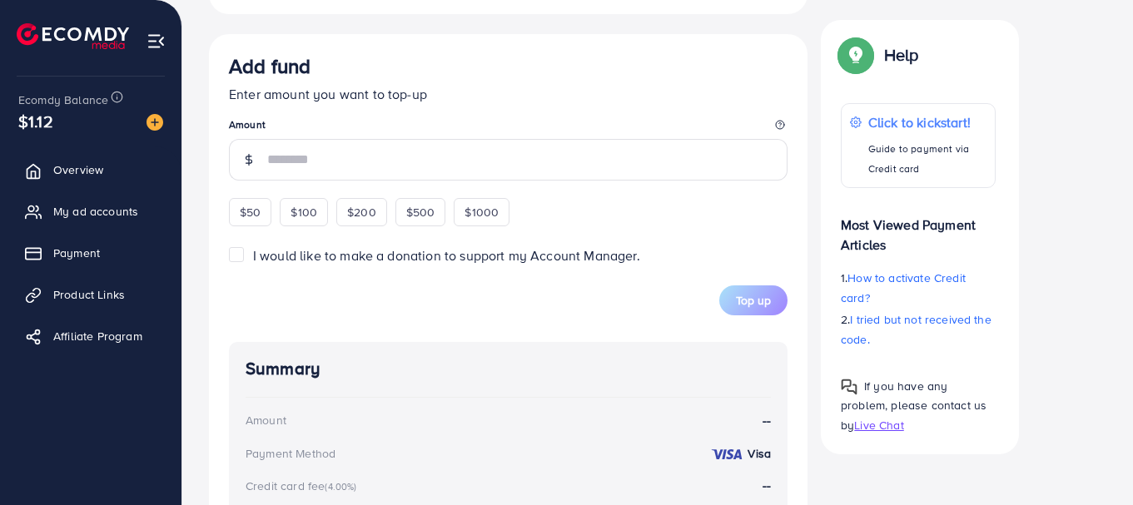
click at [363, 161] on input "number" at bounding box center [527, 160] width 520 height 42
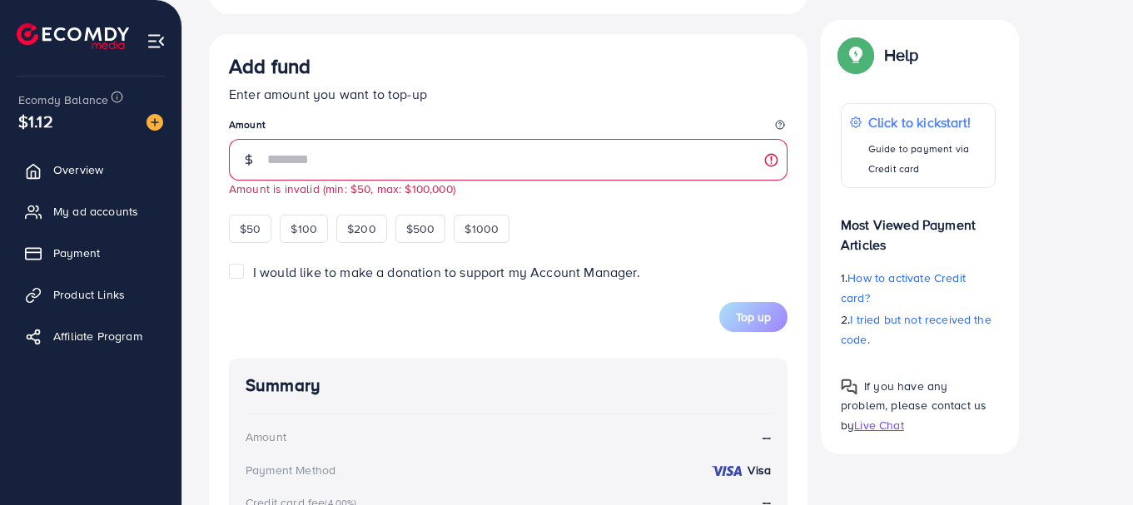
type input "**"
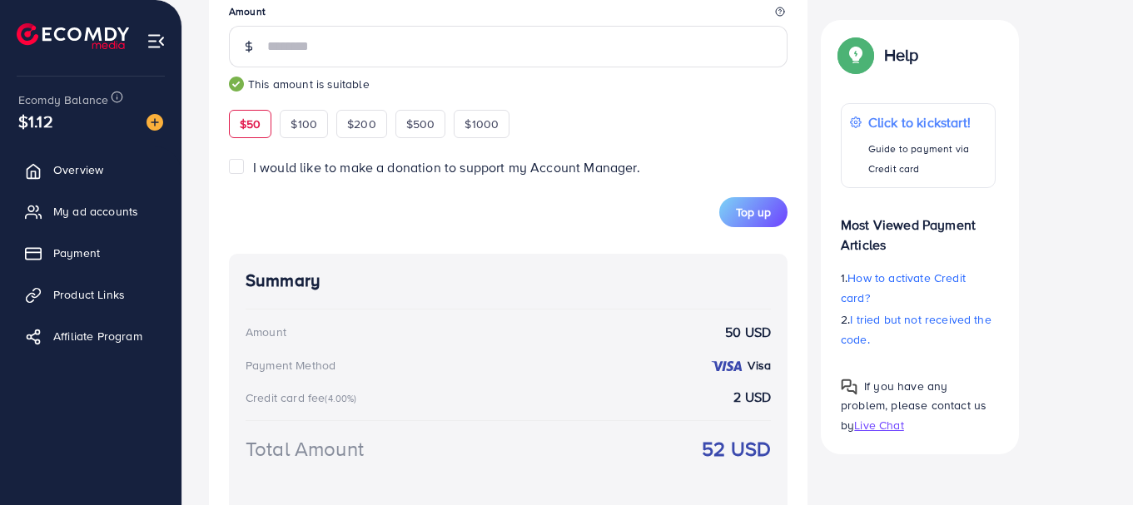
scroll to position [750, 0]
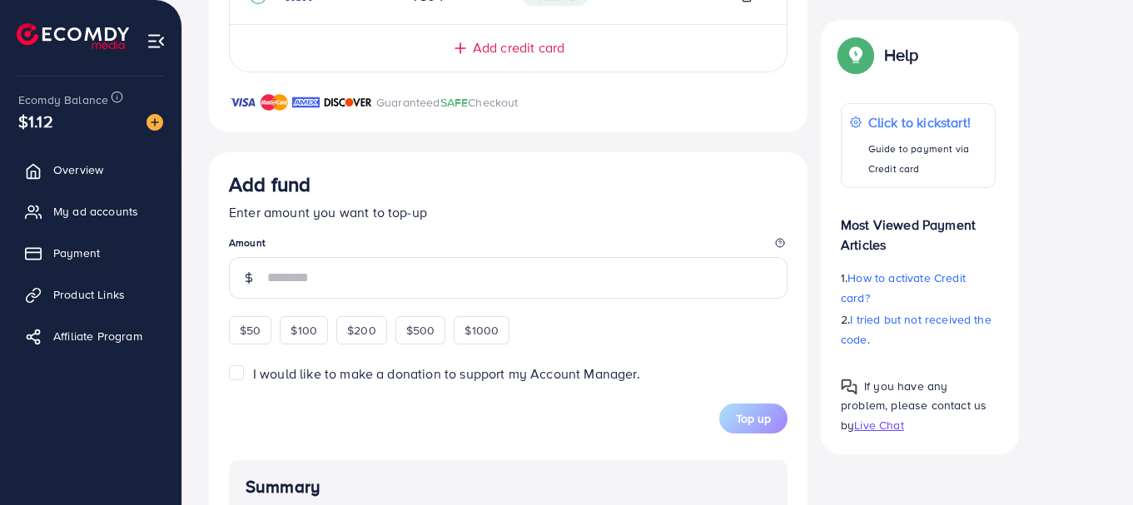
scroll to position [464, 0]
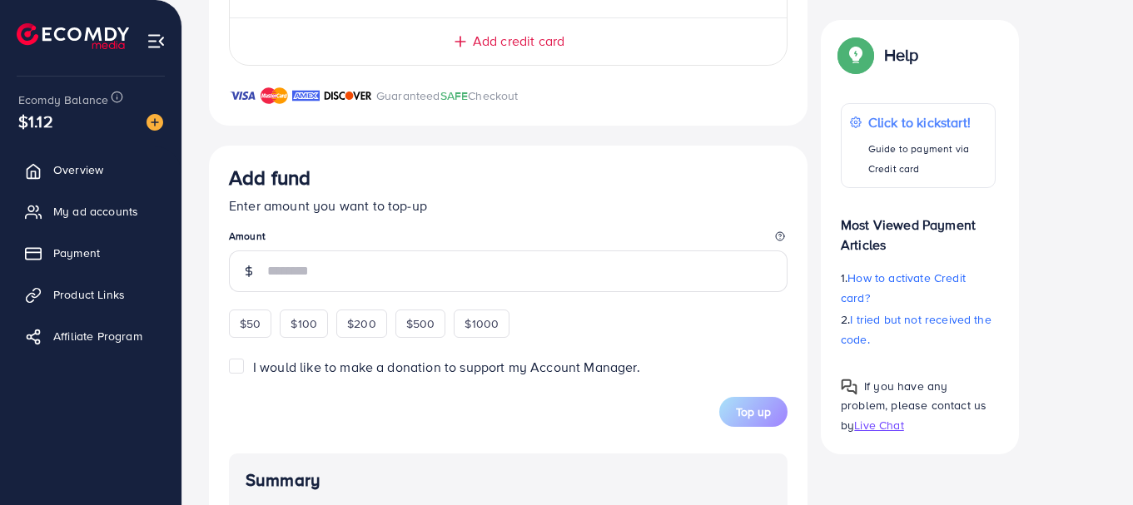
click at [512, 264] on input "number" at bounding box center [527, 272] width 520 height 42
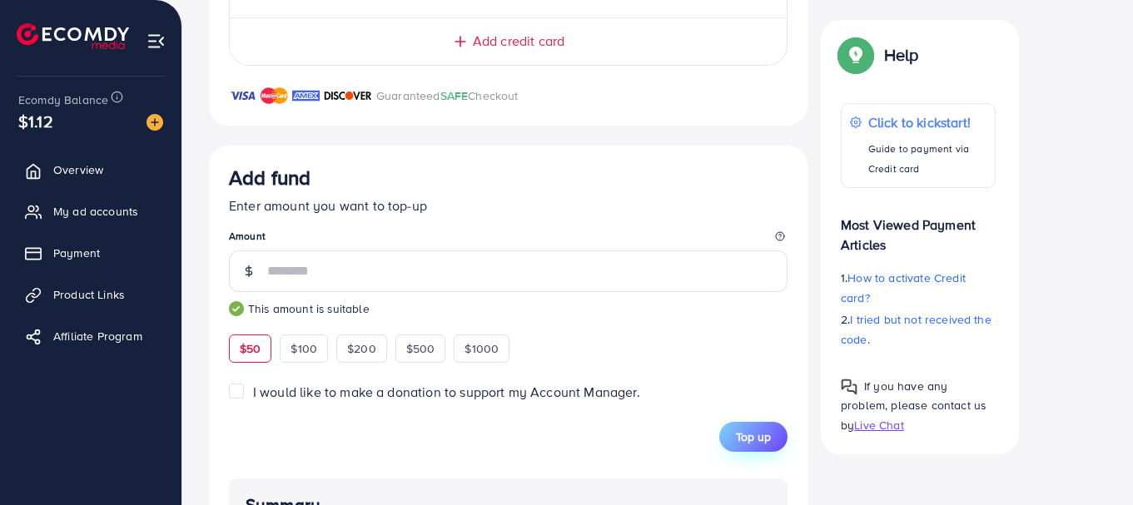
type input "**"
click at [752, 442] on span "Top up" at bounding box center [753, 437] width 35 height 17
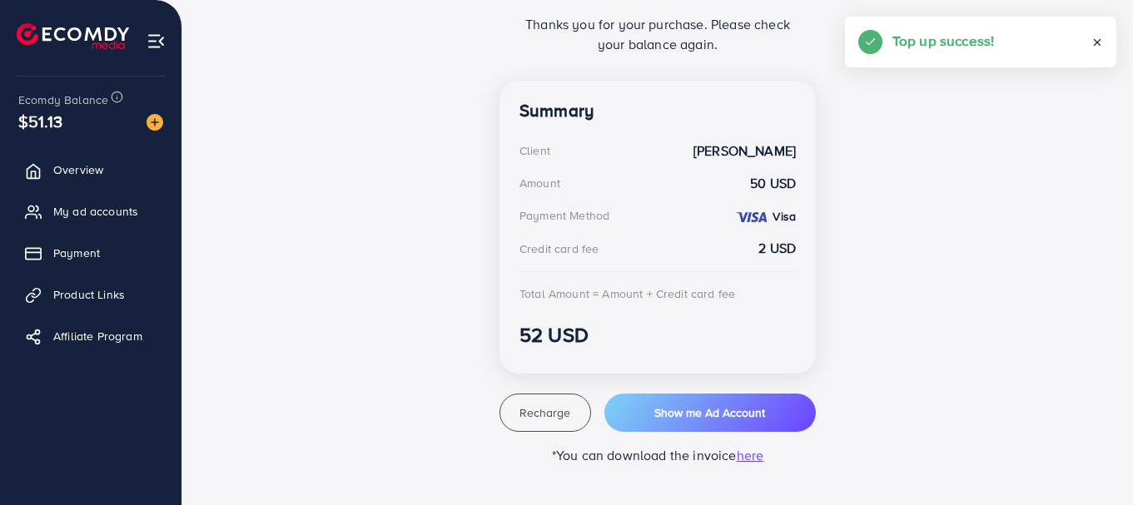
scroll to position [404, 0]
